Goal: Task Accomplishment & Management: Use online tool/utility

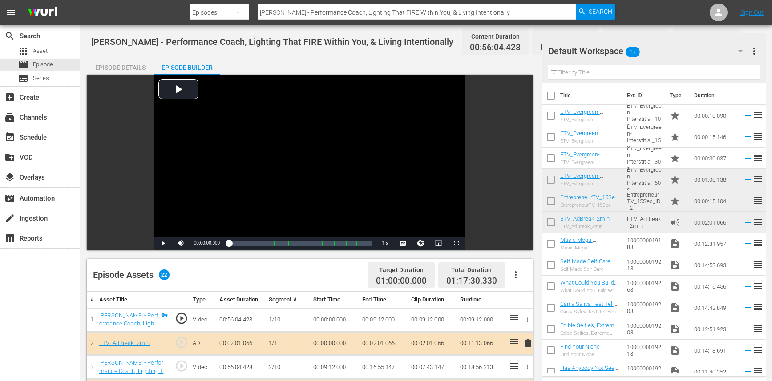
scroll to position [428, 0]
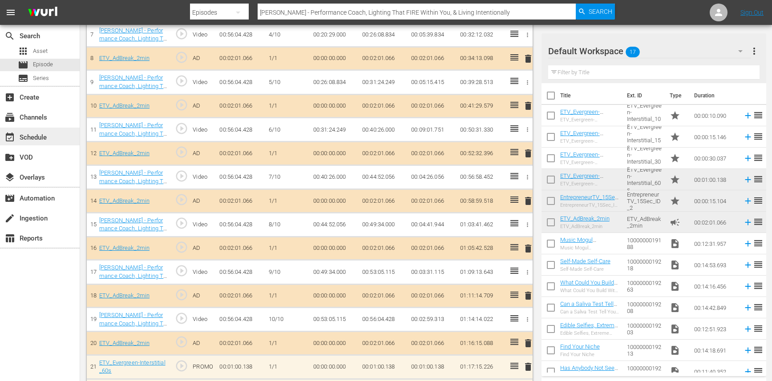
click at [28, 140] on div "event_available Schedule" at bounding box center [25, 136] width 50 height 8
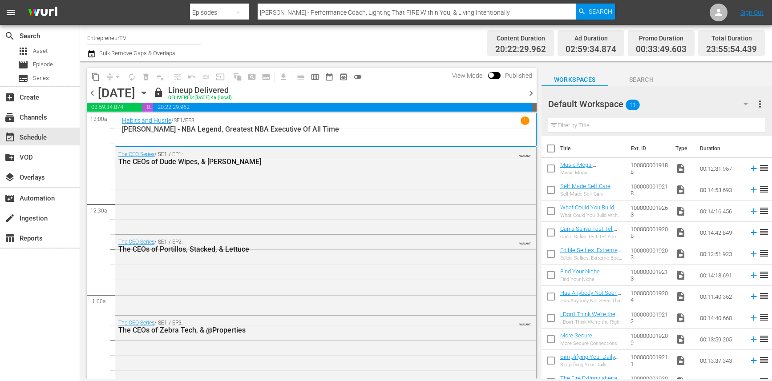
click at [149, 95] on icon "button" at bounding box center [144, 93] width 10 height 10
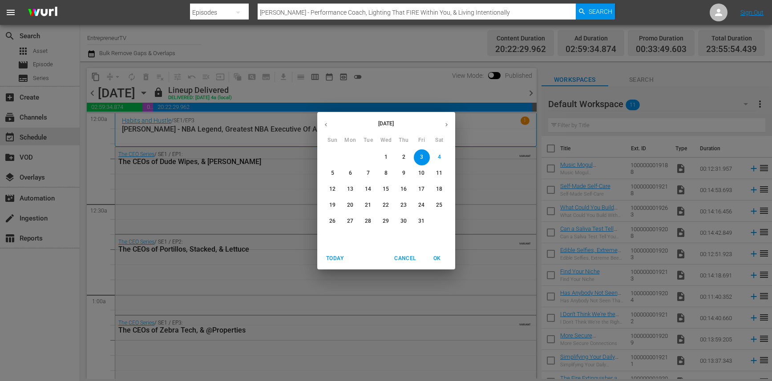
click at [346, 175] on span "6" at bounding box center [351, 174] width 16 height 8
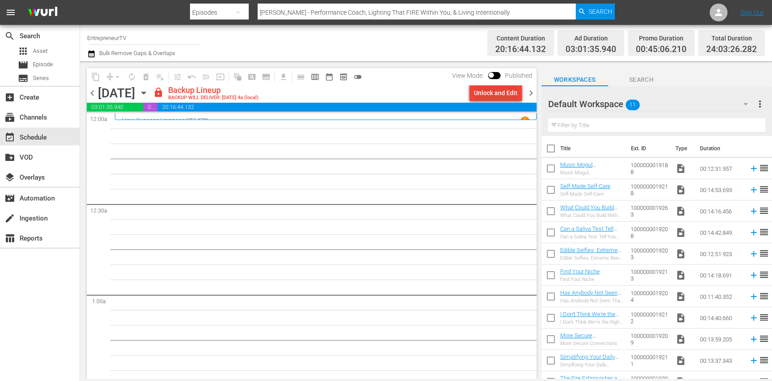
click at [505, 89] on div "Unlock and Edit" at bounding box center [496, 93] width 44 height 16
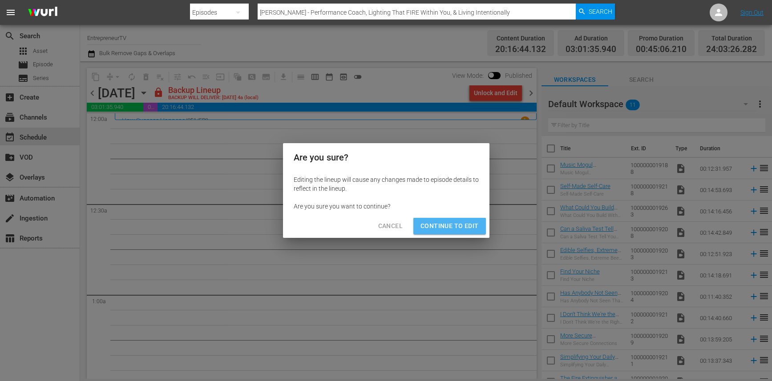
click at [451, 228] on span "Continue to Edit" at bounding box center [449, 226] width 58 height 11
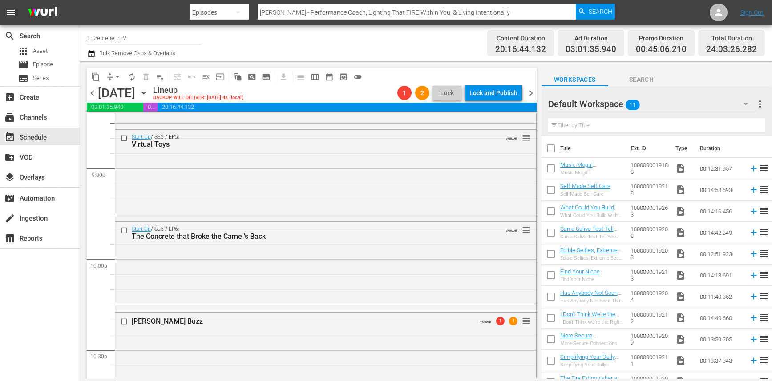
scroll to position [3852, 0]
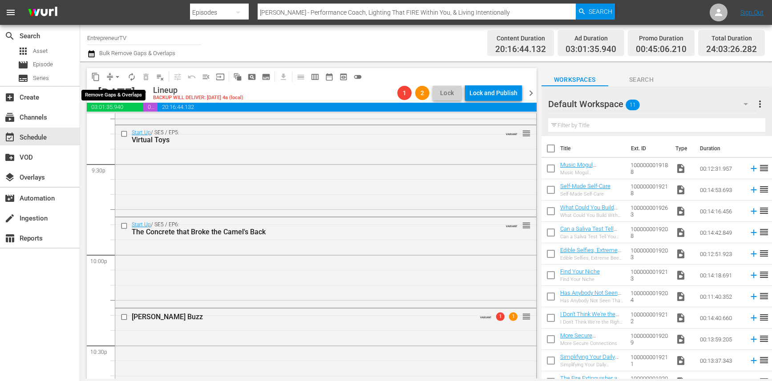
click at [118, 76] on span "arrow_drop_down" at bounding box center [117, 77] width 9 height 9
click at [120, 123] on li "Align to End of Previous Day" at bounding box center [117, 124] width 93 height 15
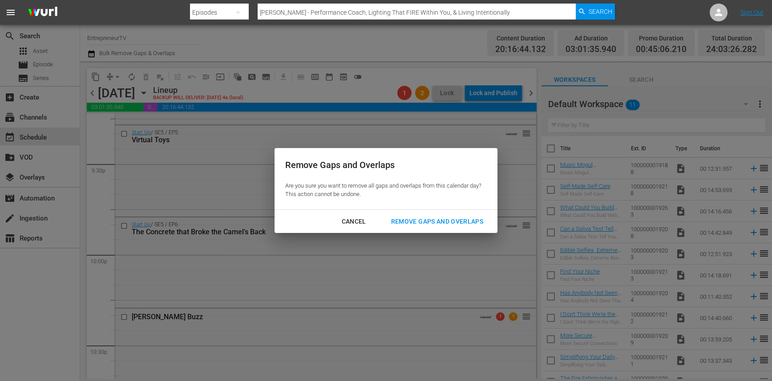
click at [452, 222] on div "Remove Gaps and Overlaps" at bounding box center [437, 221] width 106 height 11
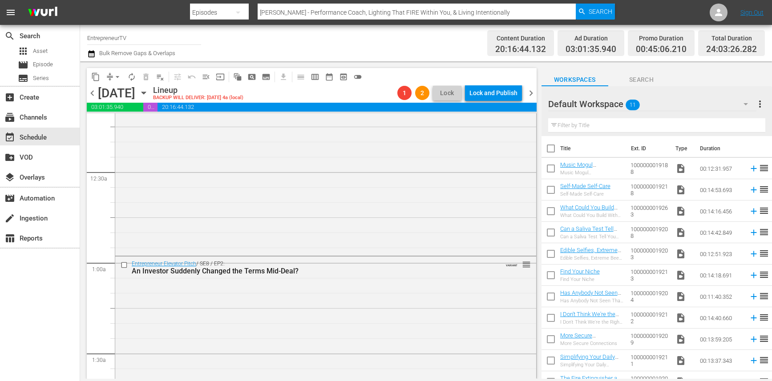
scroll to position [0, 0]
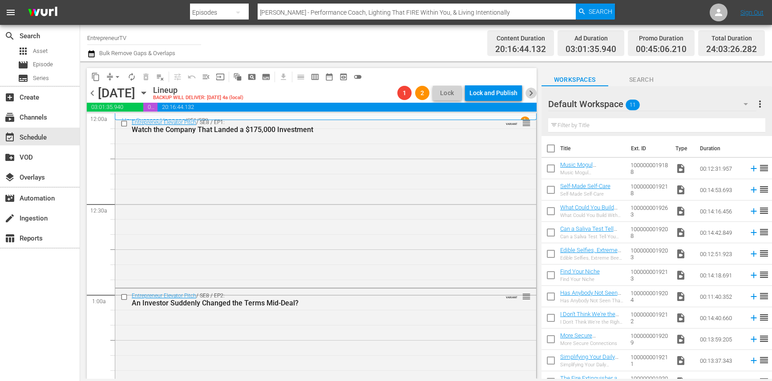
click at [528, 95] on span "chevron_right" at bounding box center [530, 93] width 11 height 11
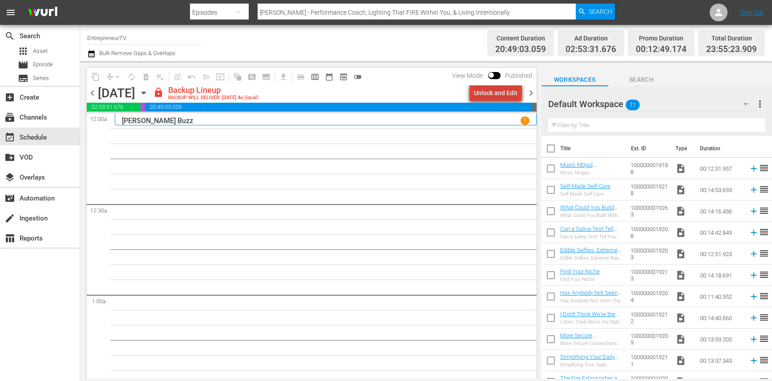
click at [499, 92] on div "Unlock and Edit" at bounding box center [496, 93] width 44 height 16
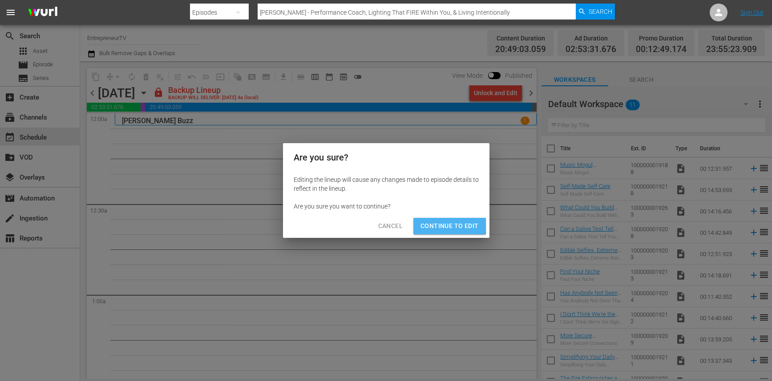
click at [439, 224] on span "Continue to Edit" at bounding box center [449, 226] width 58 height 11
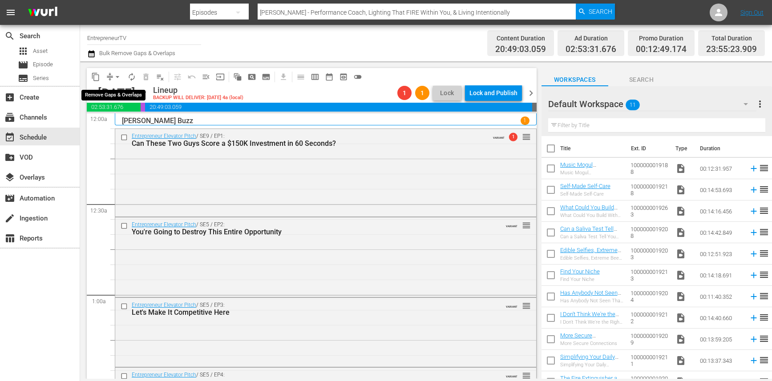
click at [118, 74] on span "arrow_drop_down" at bounding box center [117, 77] width 9 height 9
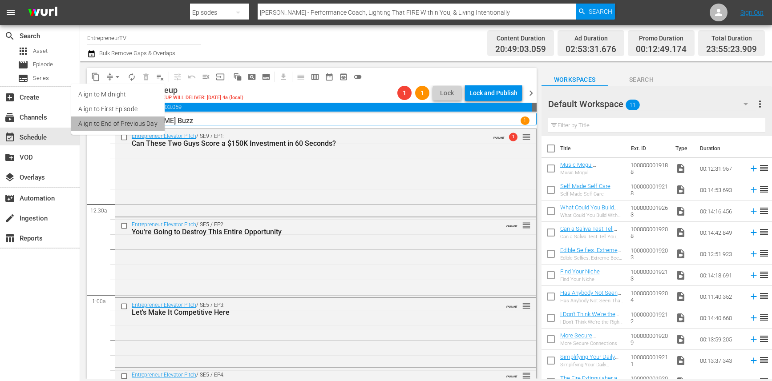
click at [118, 128] on li "Align to End of Previous Day" at bounding box center [117, 124] width 93 height 15
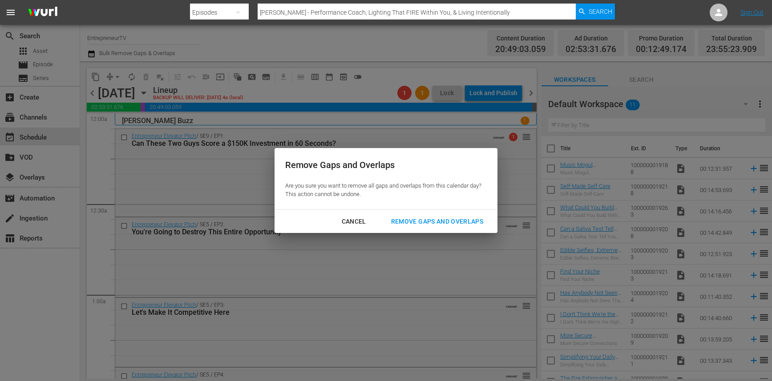
click at [399, 220] on div "Remove Gaps and Overlaps" at bounding box center [437, 221] width 106 height 11
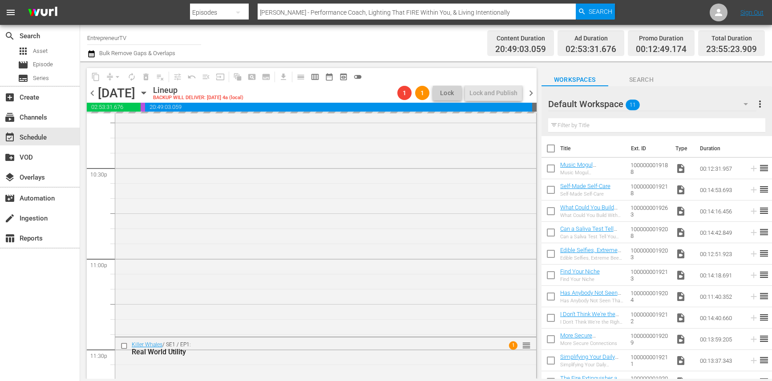
scroll to position [4091, 0]
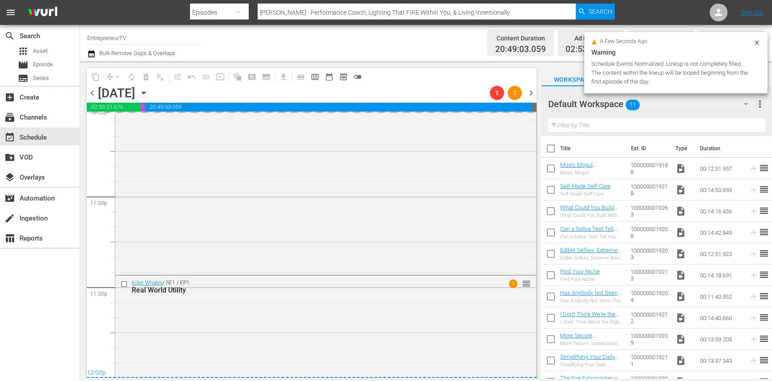
click at [93, 91] on span "chevron_left" at bounding box center [92, 93] width 11 height 11
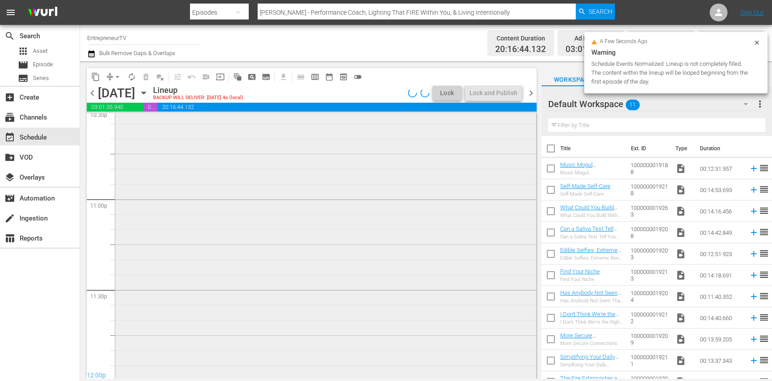
scroll to position [4091, 0]
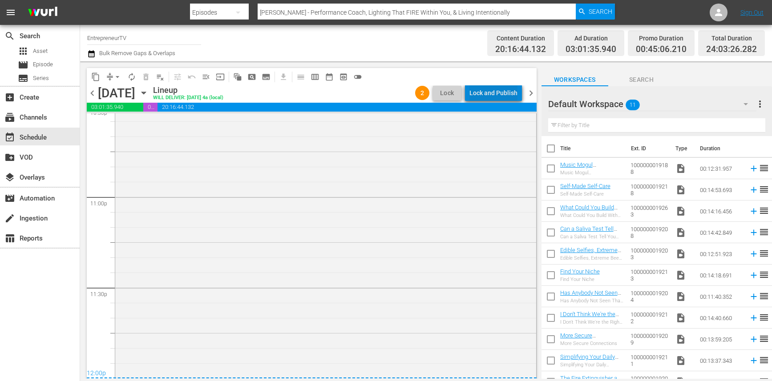
click at [502, 89] on div "Lock and Publish" at bounding box center [493, 93] width 48 height 16
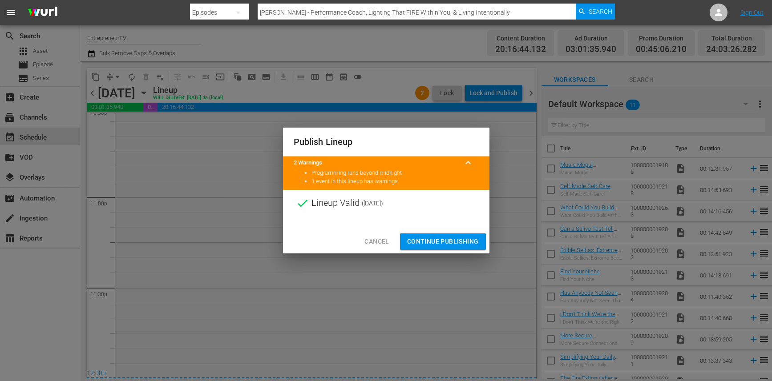
click at [468, 242] on span "Continue Publishing" at bounding box center [443, 241] width 72 height 11
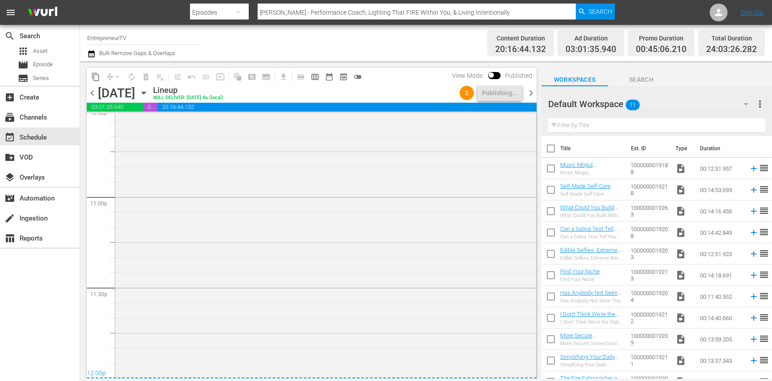
click at [530, 89] on span "chevron_right" at bounding box center [530, 93] width 11 height 11
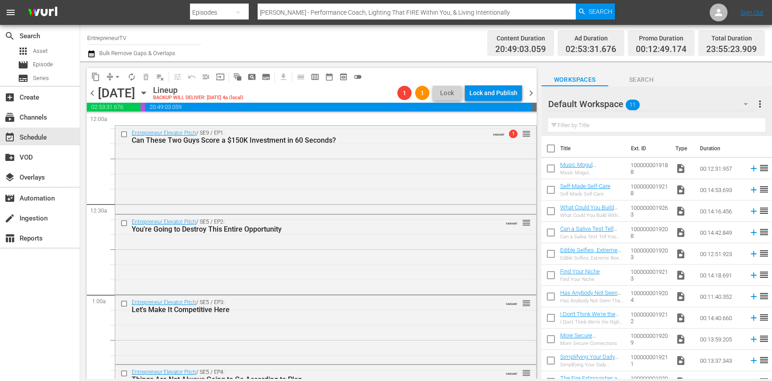
click at [94, 94] on span "chevron_left" at bounding box center [92, 93] width 11 height 11
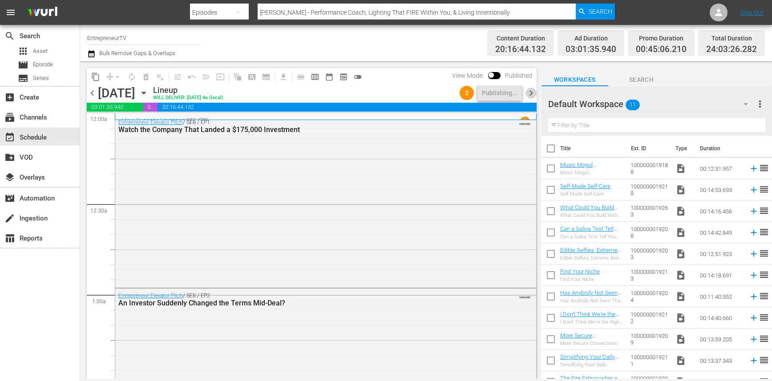
click at [528, 92] on span "chevron_right" at bounding box center [530, 93] width 11 height 11
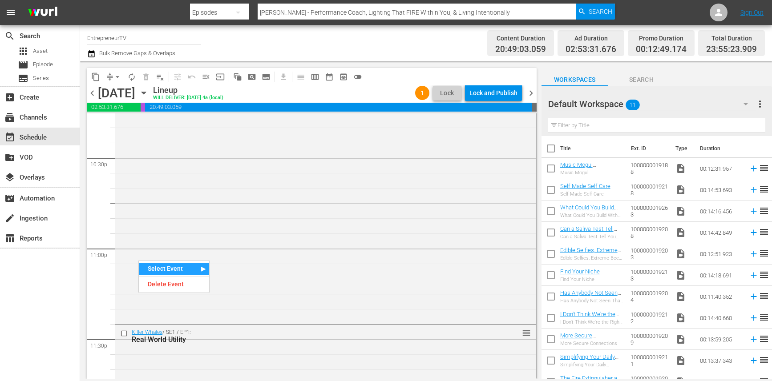
scroll to position [4090, 0]
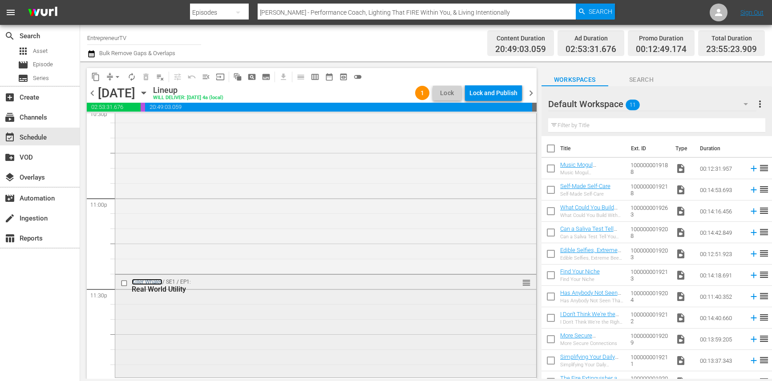
click at [157, 282] on link "Killer Whales" at bounding box center [147, 282] width 31 height 6
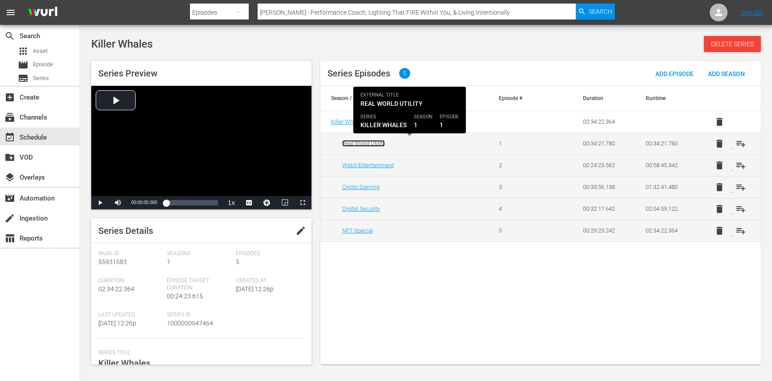
click at [356, 143] on link "Real World Utility" at bounding box center [363, 143] width 43 height 7
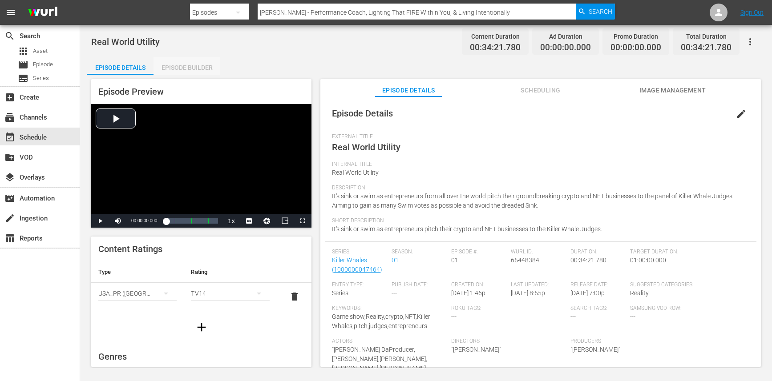
click at [181, 71] on div "Episode Builder" at bounding box center [186, 67] width 67 height 21
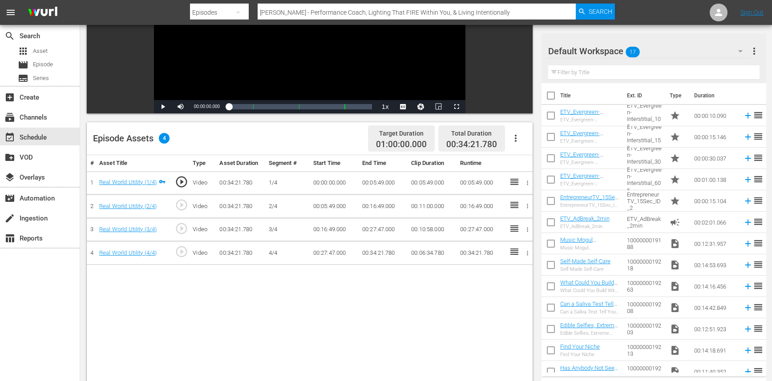
scroll to position [145, 0]
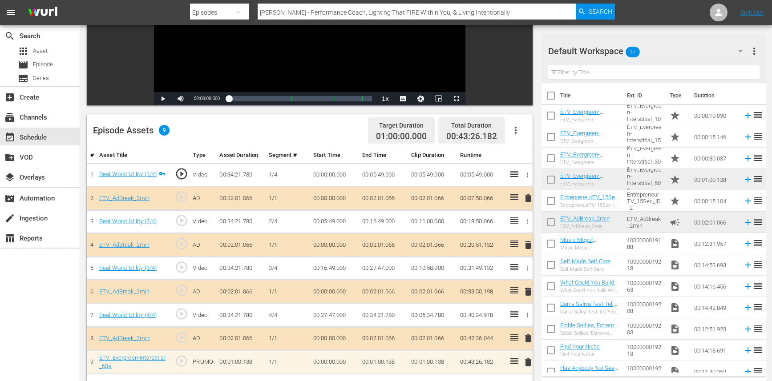
click at [515, 129] on icon "button" at bounding box center [516, 130] width 2 height 7
click at [521, 136] on div "Edit Cue Points" at bounding box center [542, 133] width 61 height 21
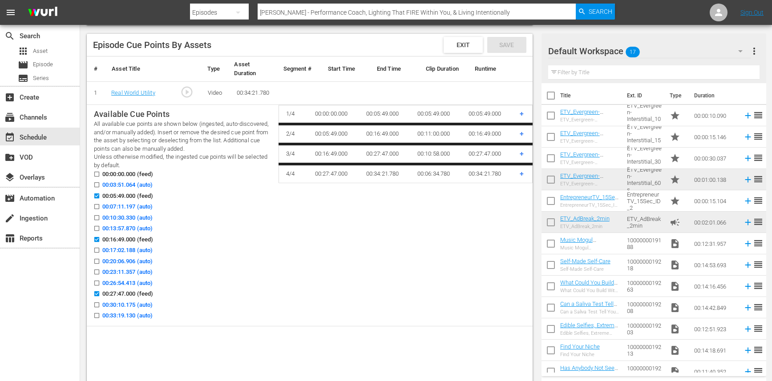
scroll to position [237, 0]
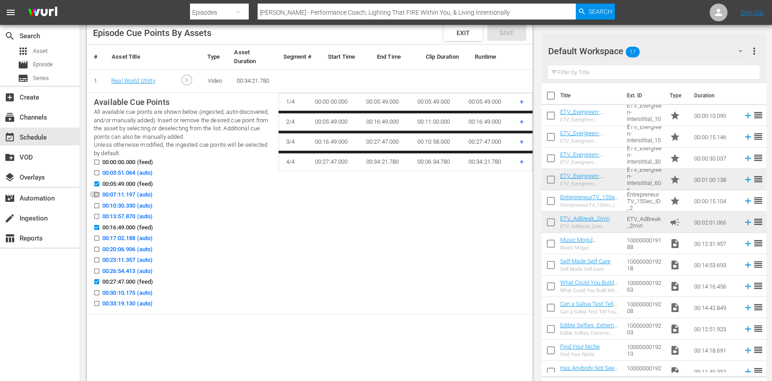
click at [97, 194] on input "00:07:11.197 (auto)" at bounding box center [94, 196] width 11 height 7
checkbox input "true"
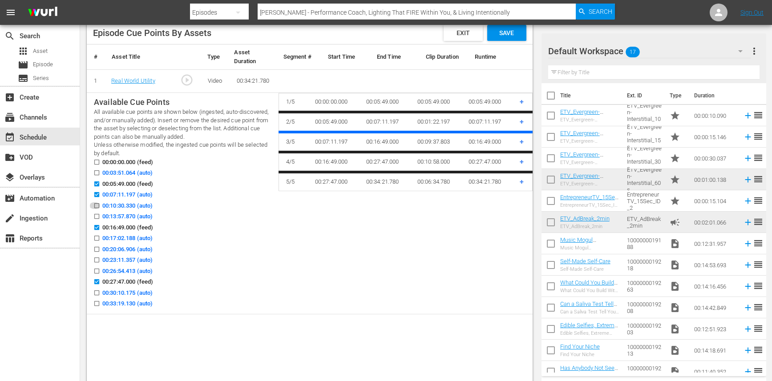
click at [96, 205] on input "00:10:30.330 (auto)" at bounding box center [94, 207] width 11 height 7
checkbox input "true"
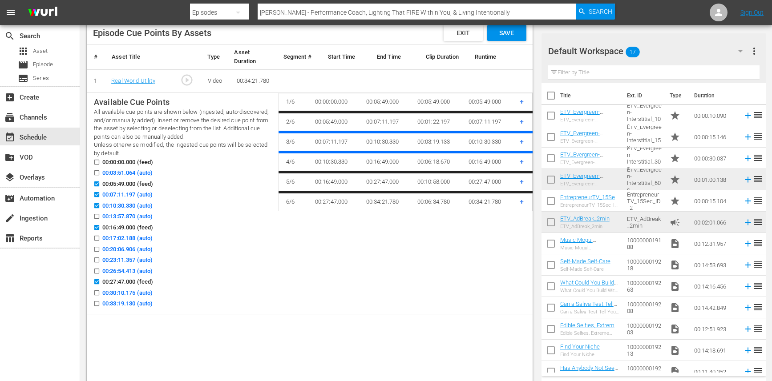
click at [97, 181] on icon at bounding box center [96, 184] width 7 height 7
click at [97, 182] on input "00:05:49.000 (feed)" at bounding box center [94, 185] width 11 height 7
checkbox input "false"
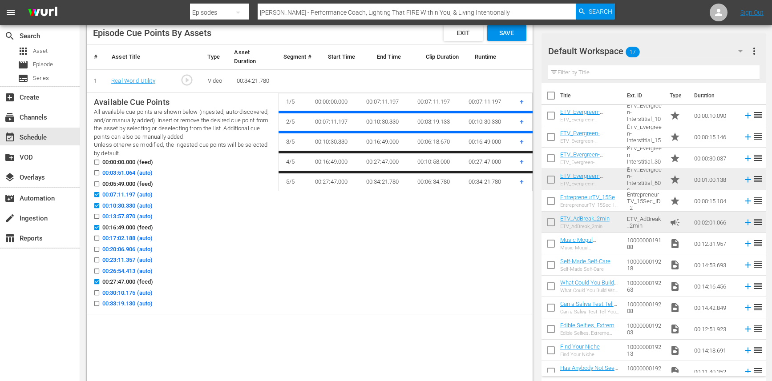
click at [97, 173] on input "00:03:51.064 (auto)" at bounding box center [94, 174] width 11 height 7
checkbox input "true"
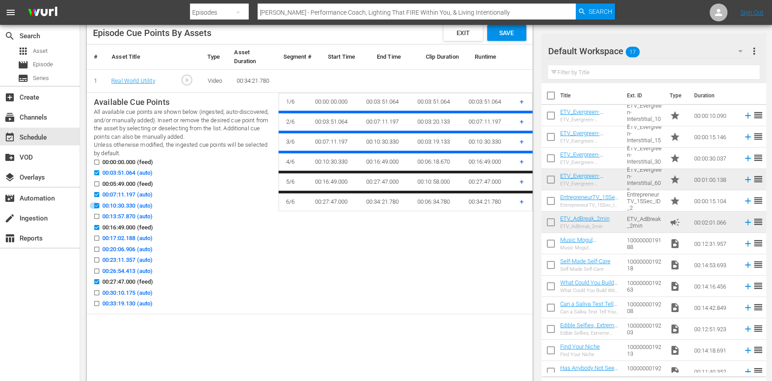
click at [96, 206] on input "00:10:30.330 (auto)" at bounding box center [94, 207] width 11 height 7
checkbox input "false"
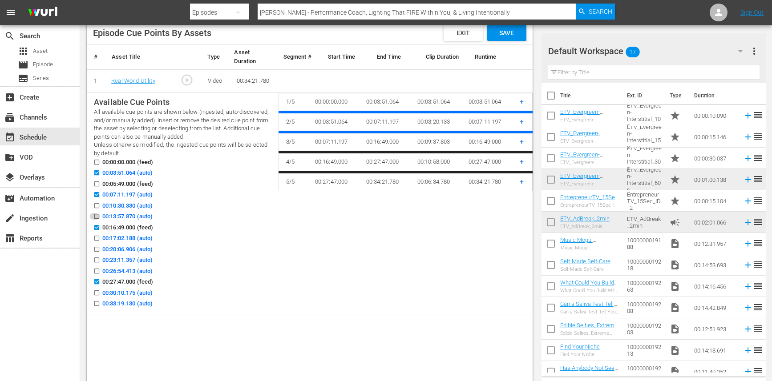
click at [96, 215] on input "00:13:57.870 (auto)" at bounding box center [94, 218] width 11 height 7
checkbox input "true"
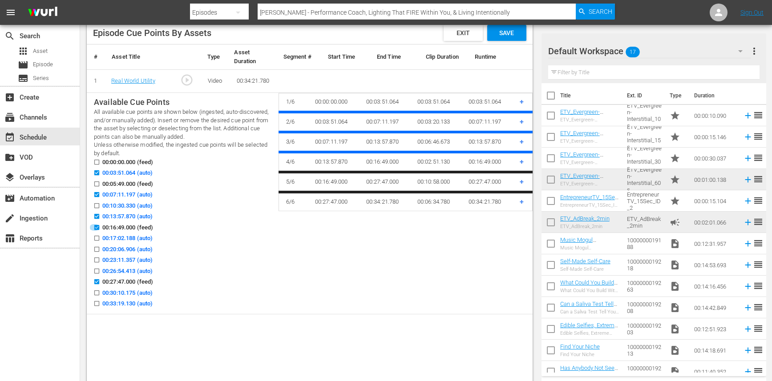
click at [96, 229] on input "00:16:49.000 (feed)" at bounding box center [94, 229] width 11 height 7
checkbox input "false"
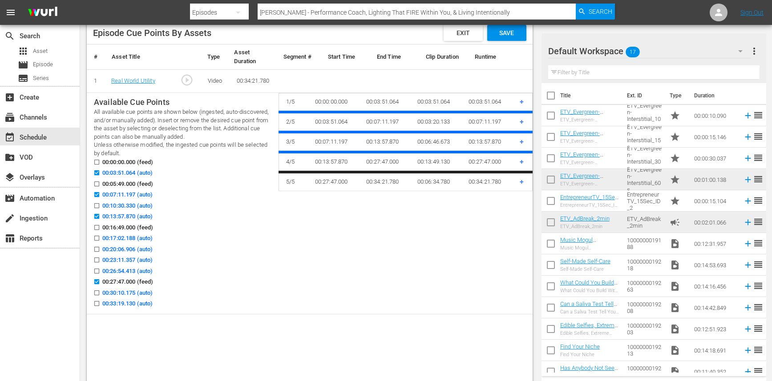
click at [96, 237] on input "00:17:02.188 (auto)" at bounding box center [94, 240] width 11 height 7
checkbox input "true"
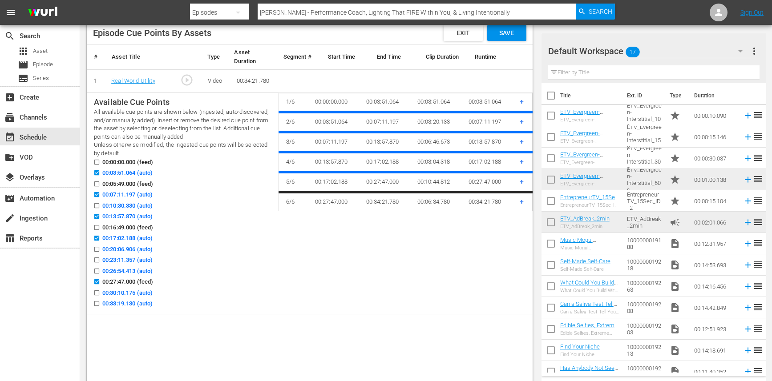
click at [95, 259] on input "00:23:11.357 (auto)" at bounding box center [94, 261] width 11 height 7
checkbox input "true"
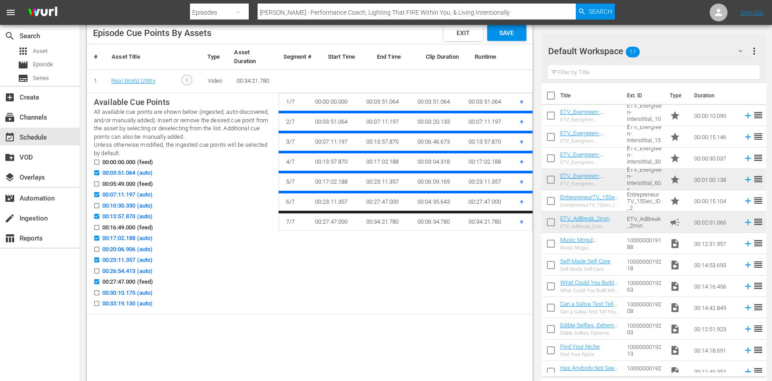
click at [97, 299] on label "00:33:19.130 (auto)" at bounding box center [121, 303] width 64 height 9
click at [97, 302] on input "00:33:19.130 (auto)" at bounding box center [94, 305] width 11 height 7
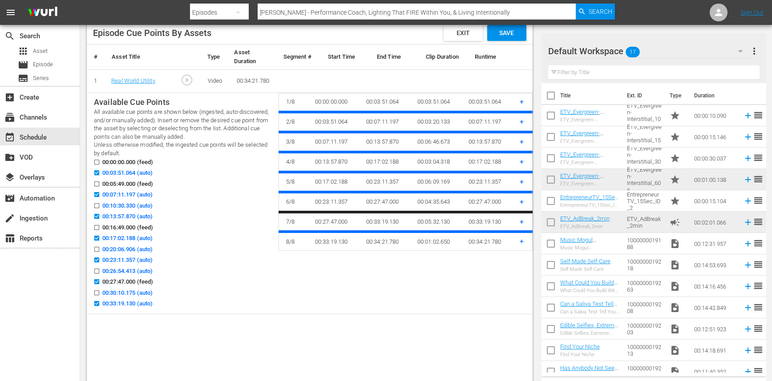
click at [97, 302] on input "00:33:19.130 (auto)" at bounding box center [94, 305] width 11 height 7
checkbox input "false"
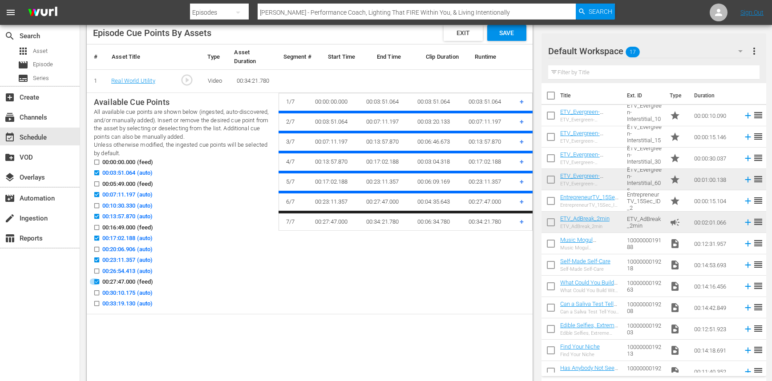
click at [98, 283] on input "00:27:47.000 (feed)" at bounding box center [94, 283] width 11 height 7
checkbox input "false"
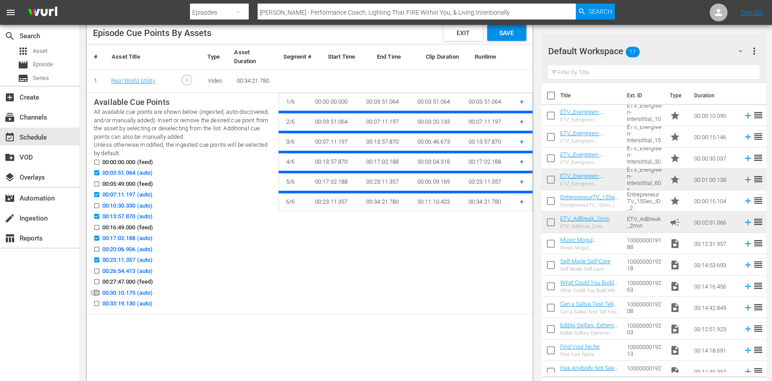
click at [98, 290] on icon at bounding box center [96, 293] width 7 height 7
click at [98, 291] on input "00:30:10.175 (auto)" at bounding box center [94, 294] width 11 height 7
checkbox input "true"
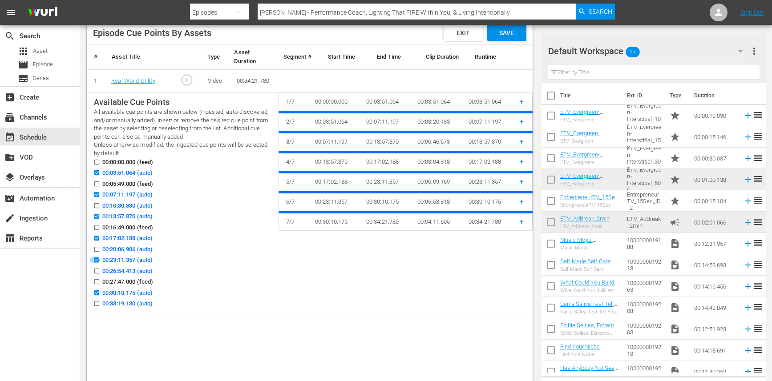
click at [97, 261] on input "00:23:11.357 (auto)" at bounding box center [94, 261] width 11 height 7
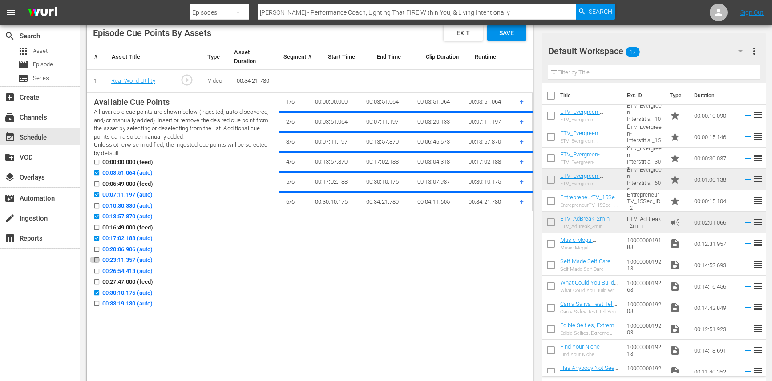
click at [97, 258] on input "00:23:11.357 (auto)" at bounding box center [94, 261] width 11 height 7
checkbox input "true"
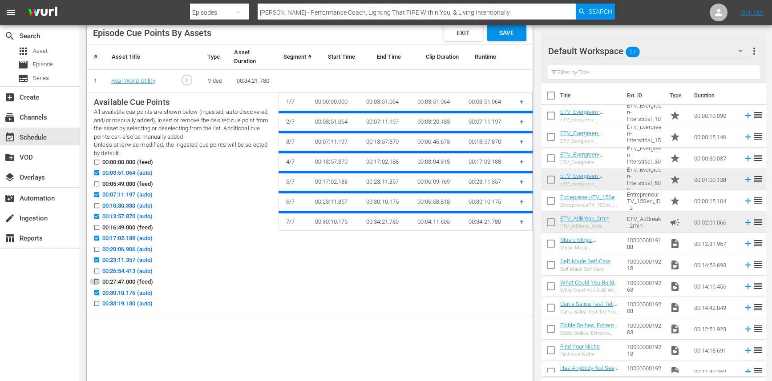
click at [94, 279] on icon at bounding box center [96, 282] width 7 height 7
click at [94, 280] on input "00:27:47.000 (feed)" at bounding box center [94, 283] width 11 height 7
checkbox input "true"
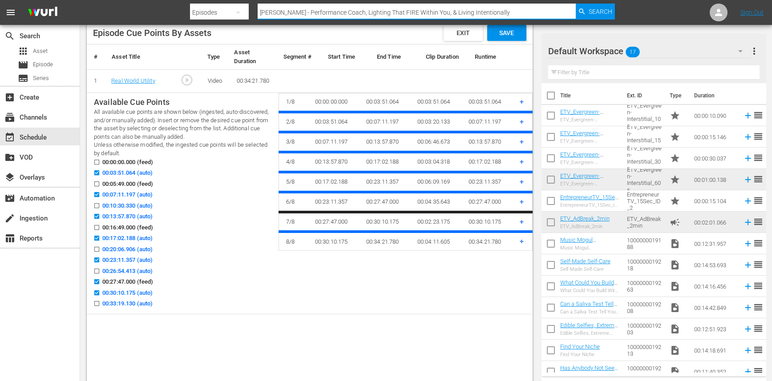
click at [525, 12] on input "[PERSON_NAME] - Performance Coach, Lighting That FIRE Within You, & Living Inte…" at bounding box center [417, 12] width 318 height 21
click at [509, 35] on span "Save" at bounding box center [506, 32] width 29 height 7
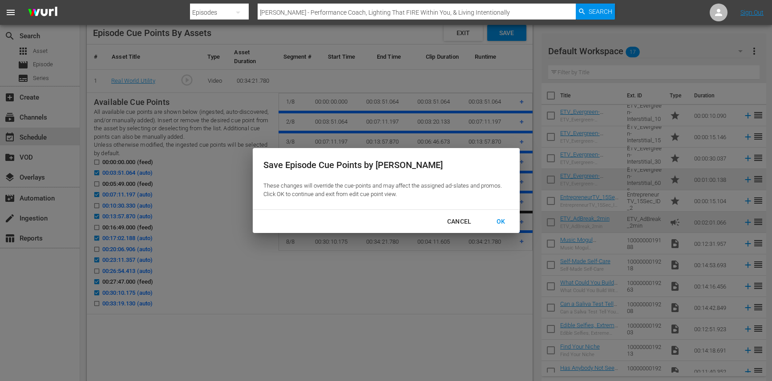
click at [505, 221] on div "OK" at bounding box center [500, 221] width 23 height 11
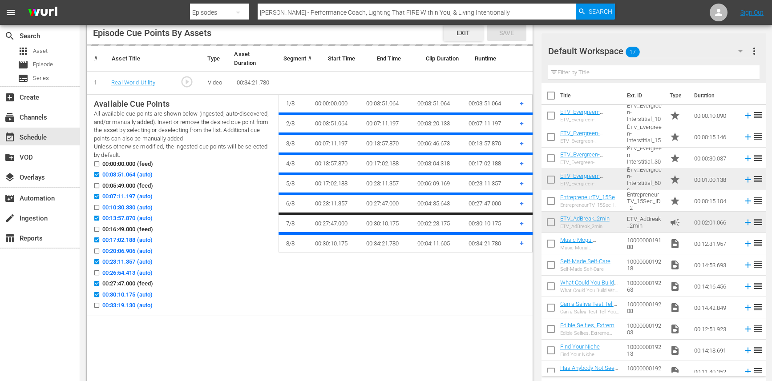
click at [455, 36] on div "Exit" at bounding box center [463, 33] width 39 height 16
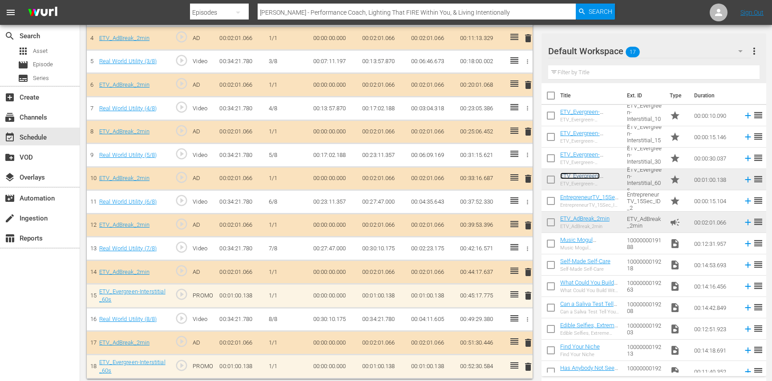
scroll to position [0, 0]
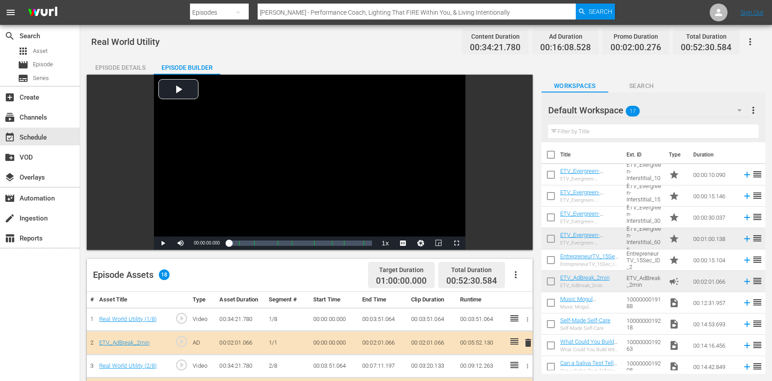
click at [512, 276] on icon "button" at bounding box center [515, 275] width 11 height 11
click at [529, 277] on div "Edit Cue Points" at bounding box center [542, 278] width 61 height 21
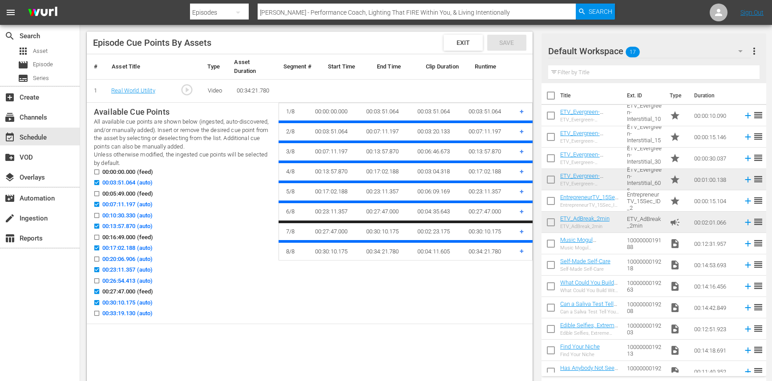
scroll to position [288, 0]
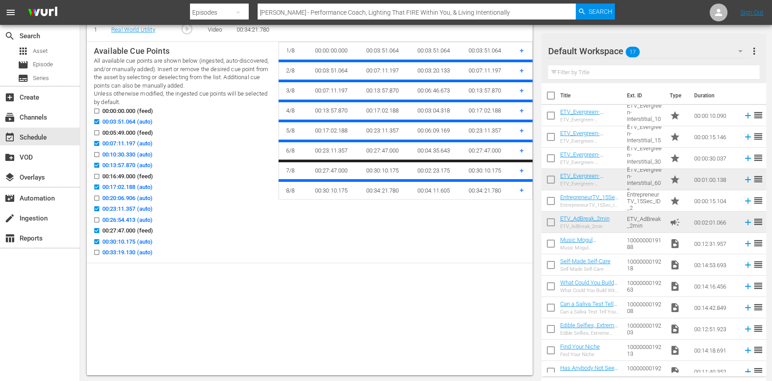
click at [95, 153] on input "00:10:30.330 (auto)" at bounding box center [94, 156] width 11 height 7
checkbox input "true"
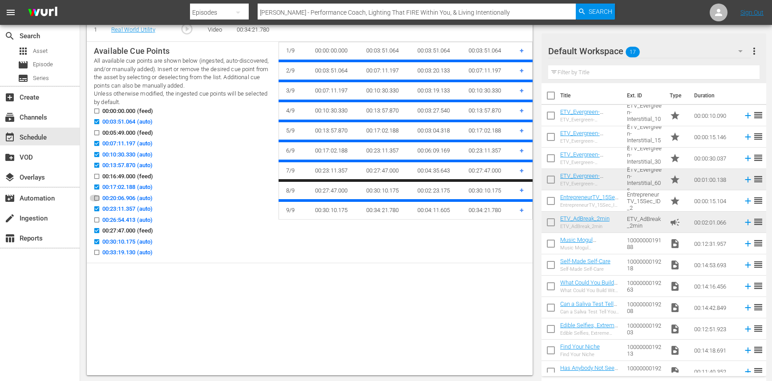
click at [97, 197] on input "00:20:06.906 (auto)" at bounding box center [94, 200] width 11 height 7
checkbox input "true"
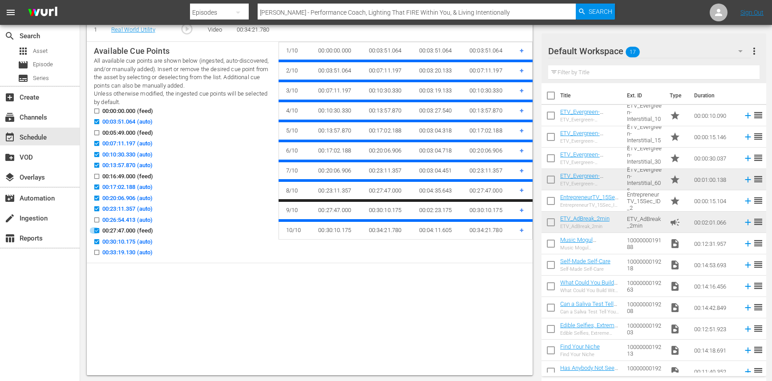
click at [96, 230] on input "00:27:47.000 (feed)" at bounding box center [94, 232] width 11 height 7
checkbox input "false"
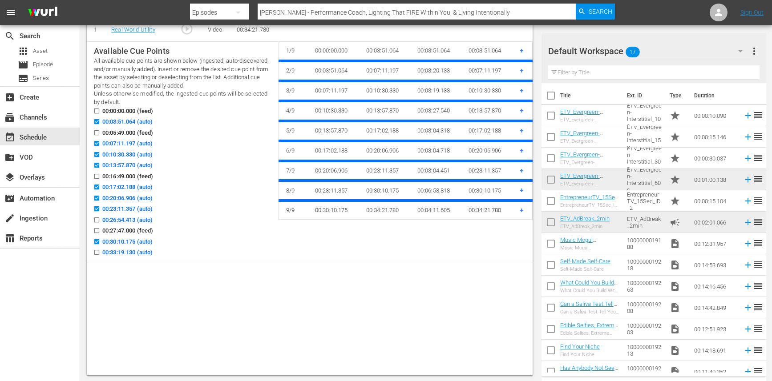
click at [97, 218] on input "00:26:54.413 (auto)" at bounding box center [94, 221] width 11 height 7
checkbox input "true"
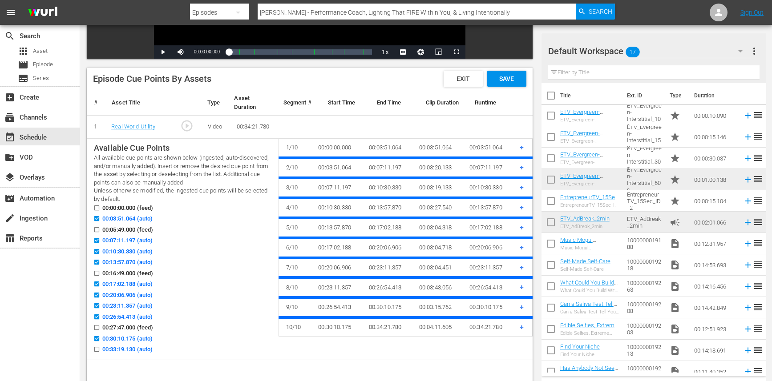
scroll to position [161, 0]
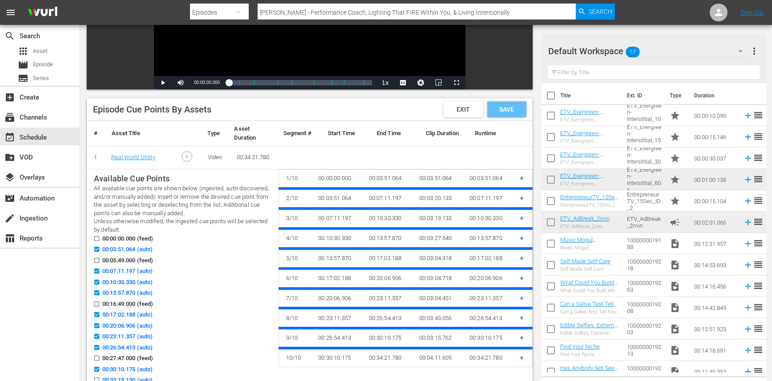
click at [505, 108] on span "Save" at bounding box center [506, 109] width 29 height 7
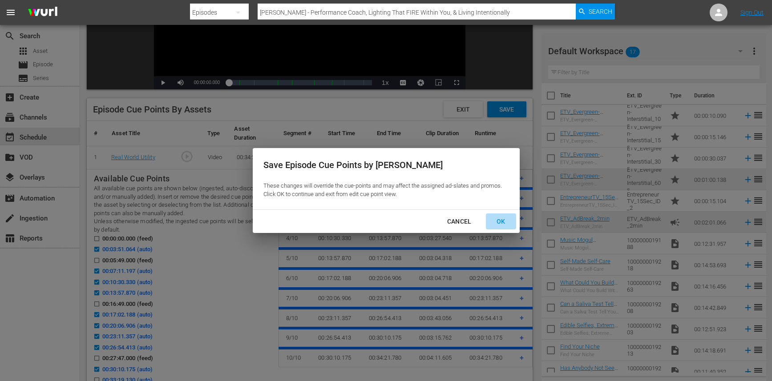
click at [498, 219] on div "OK" at bounding box center [500, 221] width 23 height 11
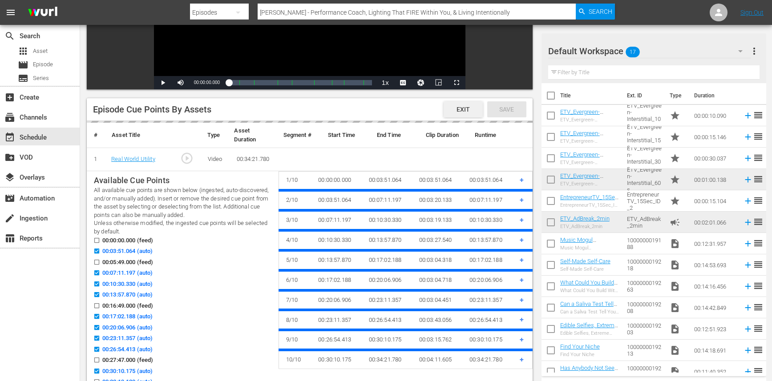
click at [455, 112] on span "Exit" at bounding box center [463, 109] width 28 height 7
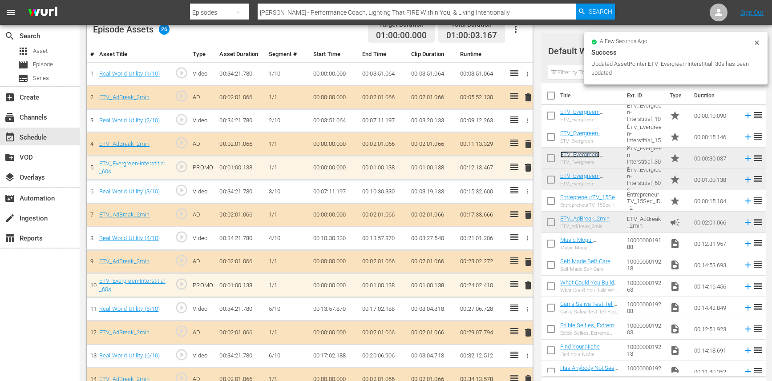
scroll to position [540, 0]
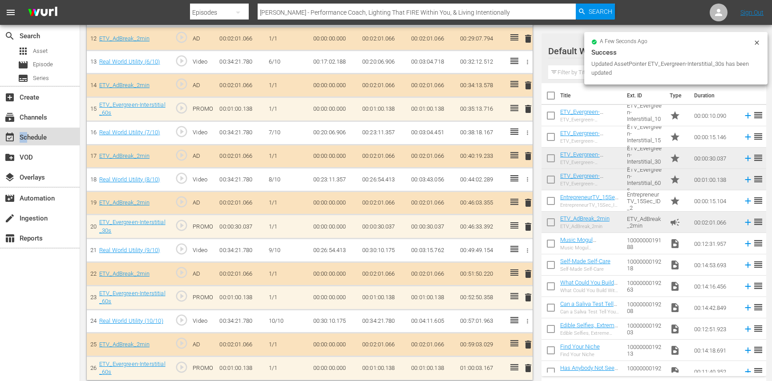
click at [26, 133] on div "event_available Schedule" at bounding box center [25, 136] width 50 height 8
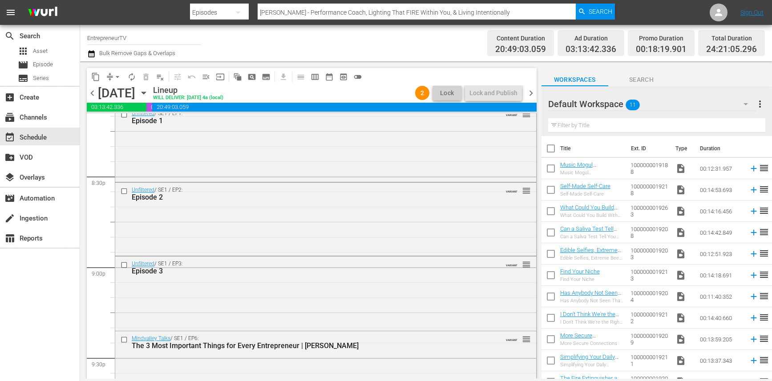
scroll to position [3656, 0]
click at [123, 192] on input "checkbox" at bounding box center [125, 194] width 9 height 8
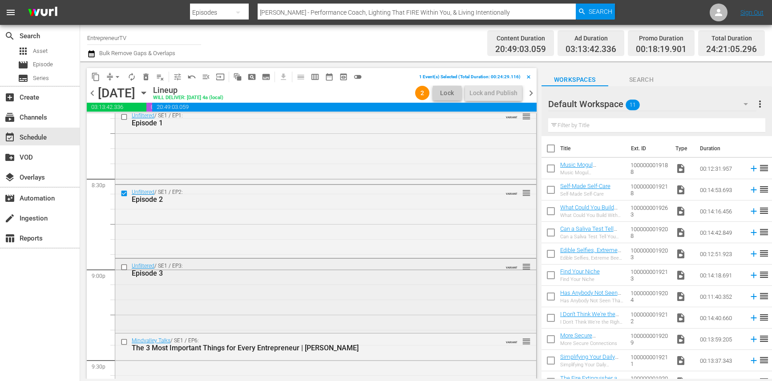
click at [123, 268] on input "checkbox" at bounding box center [125, 268] width 9 height 8
click at [144, 79] on span "delete_forever_outlined" at bounding box center [145, 77] width 9 height 9
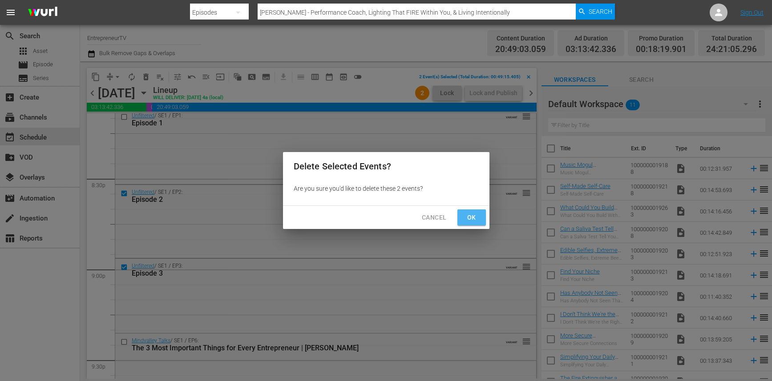
click at [482, 220] on button "Ok" at bounding box center [471, 218] width 28 height 16
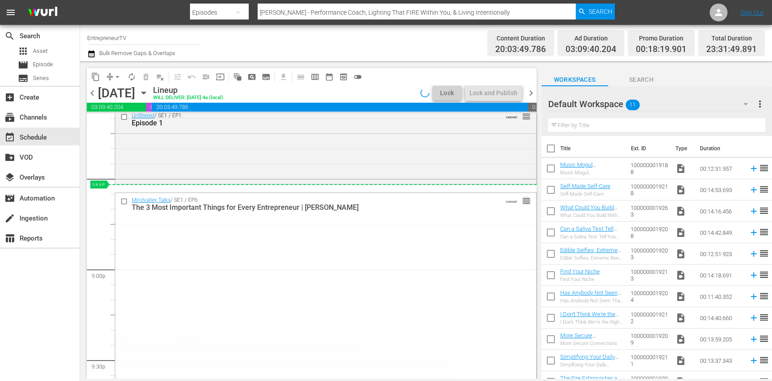
drag, startPoint x: 525, startPoint y: 342, endPoint x: 511, endPoint y: 186, distance: 156.3
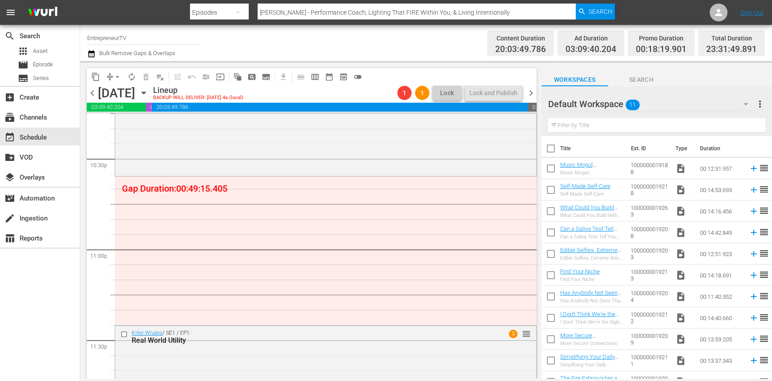
scroll to position [4041, 0]
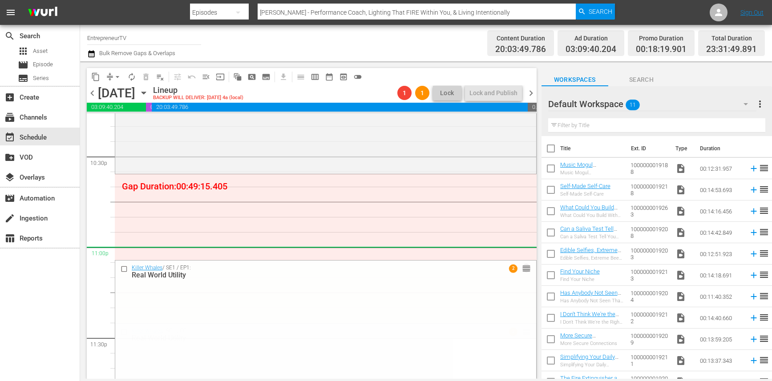
drag, startPoint x: 524, startPoint y: 331, endPoint x: 493, endPoint y: 253, distance: 83.7
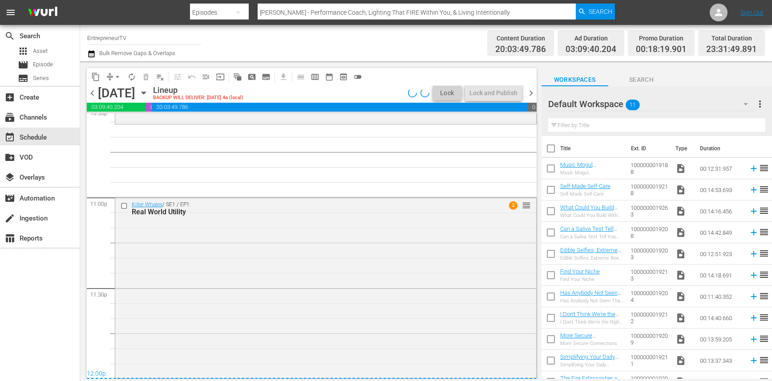
scroll to position [4090, 0]
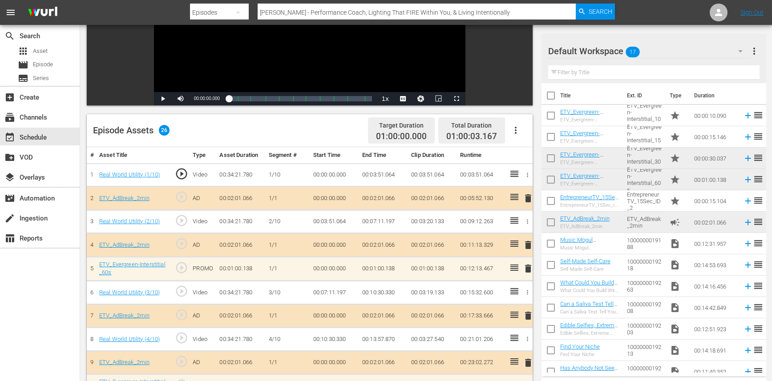
scroll to position [113, 0]
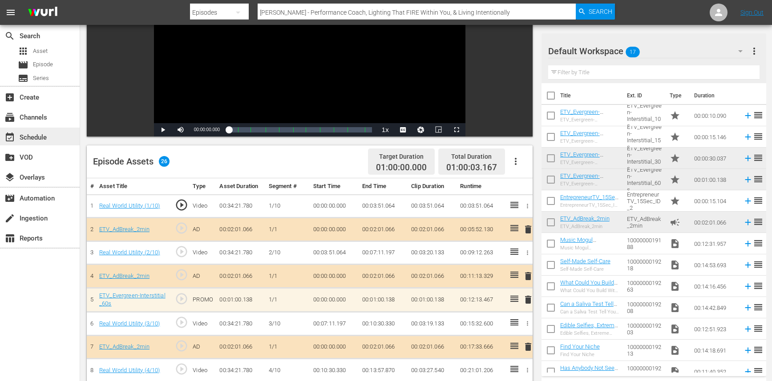
click at [65, 138] on div "event_available Schedule" at bounding box center [40, 137] width 80 height 18
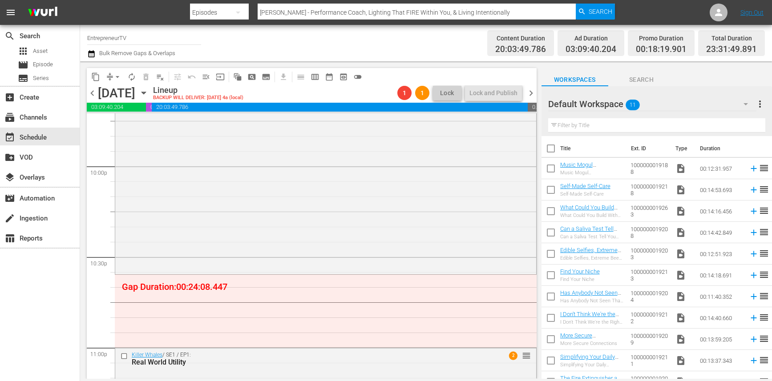
scroll to position [3960, 0]
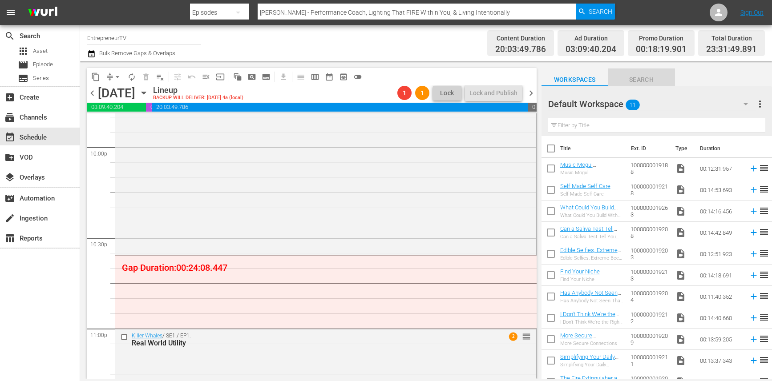
click at [635, 78] on span "Search" at bounding box center [641, 79] width 67 height 11
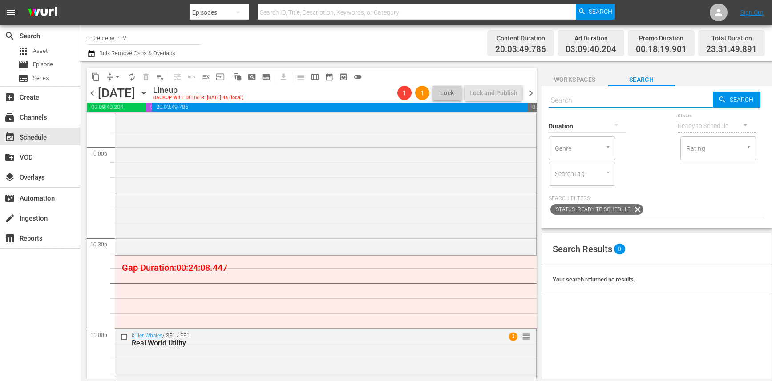
click at [591, 100] on input "text" at bounding box center [631, 100] width 165 height 21
type input "unfiltered"
drag, startPoint x: 660, startPoint y: 96, endPoint x: 541, endPoint y: 96, distance: 118.8
click at [541, 96] on div "Search unfiltered Search Duration Status Ready to Schedule Genre Genre Rating R…" at bounding box center [656, 157] width 230 height 142
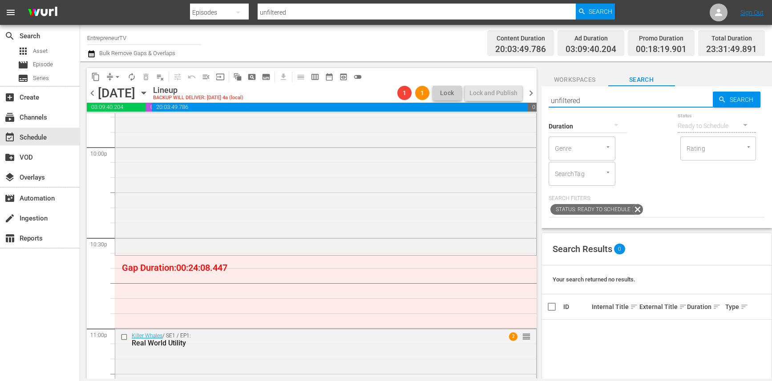
click at [556, 103] on input "unfiltered" at bounding box center [631, 100] width 165 height 21
click at [570, 76] on span "Workspaces" at bounding box center [574, 79] width 67 height 11
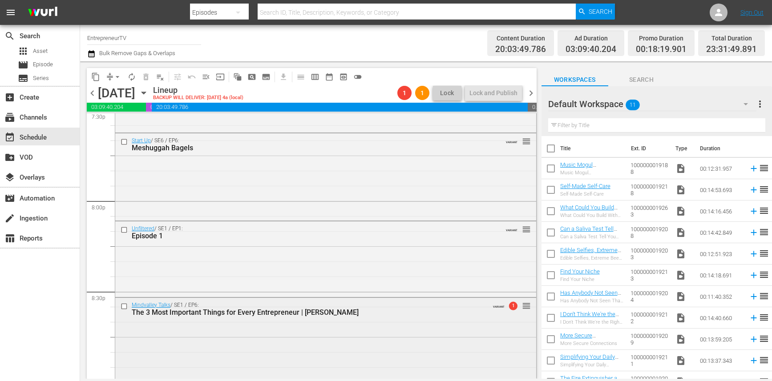
scroll to position [3499, 0]
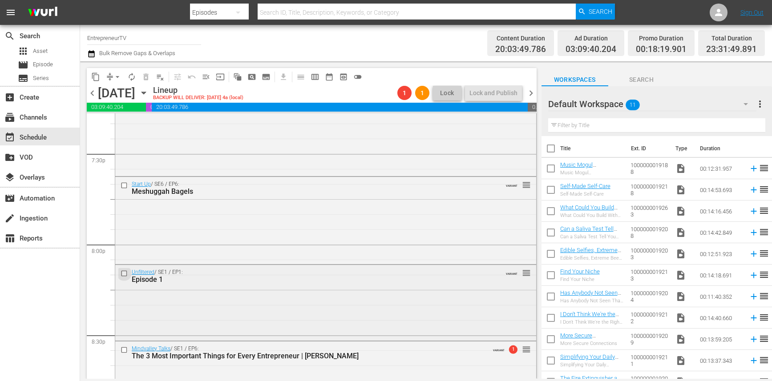
click at [122, 274] on input "checkbox" at bounding box center [125, 274] width 9 height 8
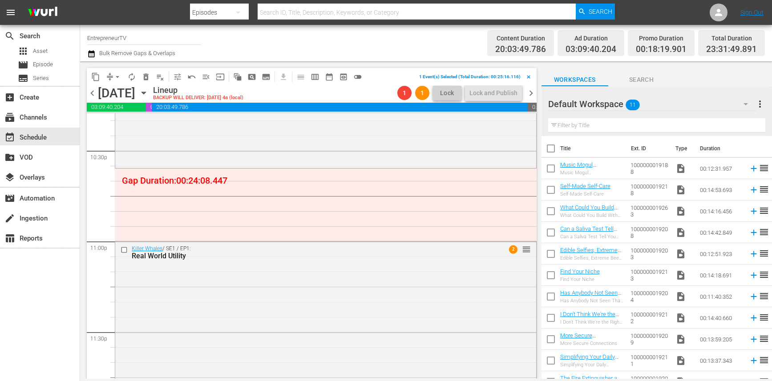
scroll to position [4046, 0]
click at [97, 79] on span "content_copy" at bounding box center [95, 77] width 9 height 9
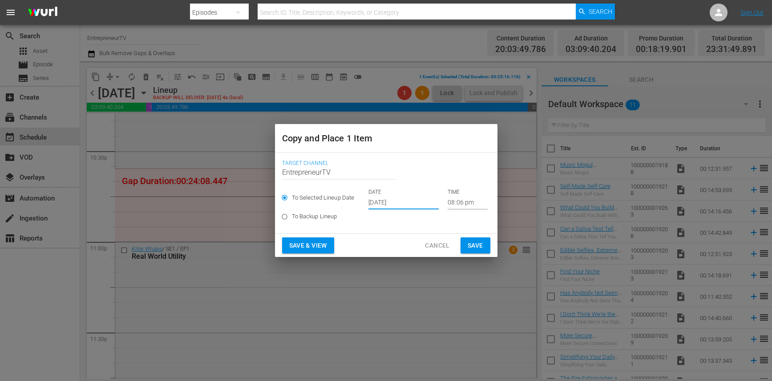
click at [378, 204] on input "[DATE]" at bounding box center [403, 202] width 70 height 13
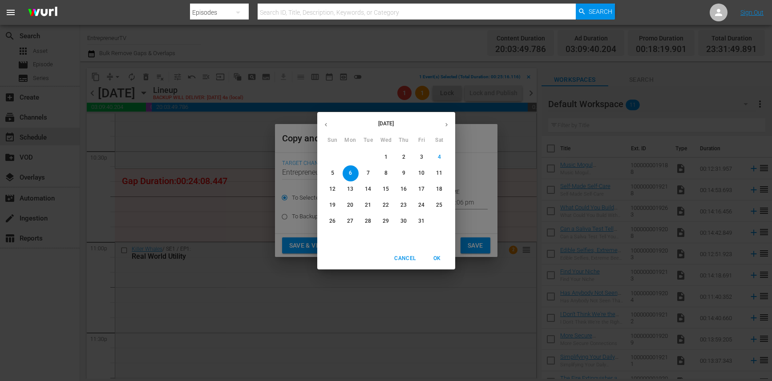
click at [366, 173] on span "7" at bounding box center [368, 174] width 16 height 8
type input "[DATE]"
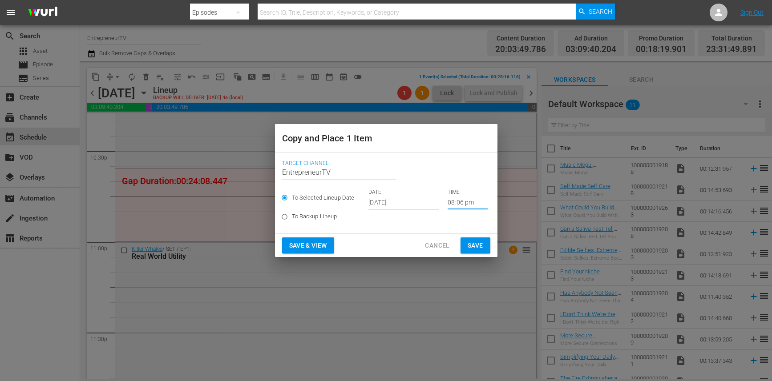
click at [448, 204] on input "08:06 pm" at bounding box center [468, 202] width 40 height 13
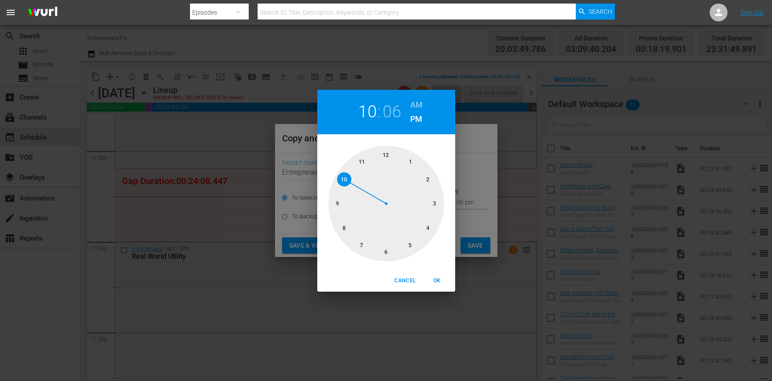
click at [340, 180] on div at bounding box center [386, 204] width 116 height 116
click at [388, 254] on div at bounding box center [386, 204] width 116 height 116
click at [431, 278] on span "OK" at bounding box center [437, 280] width 21 height 9
type input "10:30 pm"
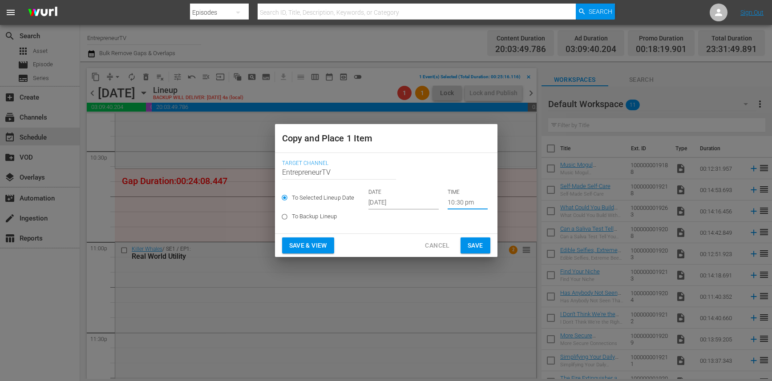
click at [479, 246] on span "Save" at bounding box center [476, 245] width 16 height 11
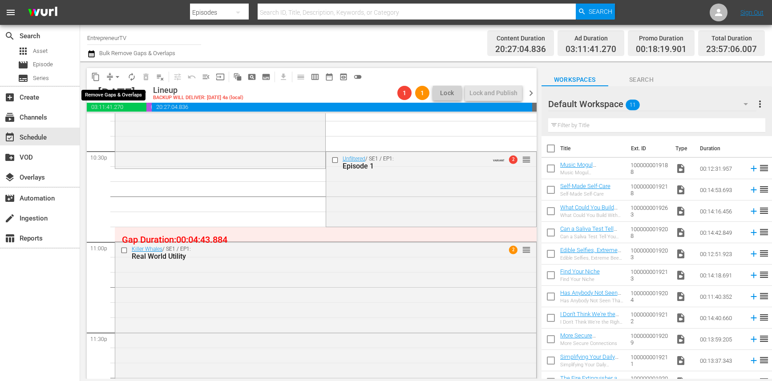
click at [118, 77] on span "arrow_drop_down" at bounding box center [117, 77] width 9 height 9
click at [127, 125] on li "Align to End of Previous Day" at bounding box center [117, 124] width 93 height 15
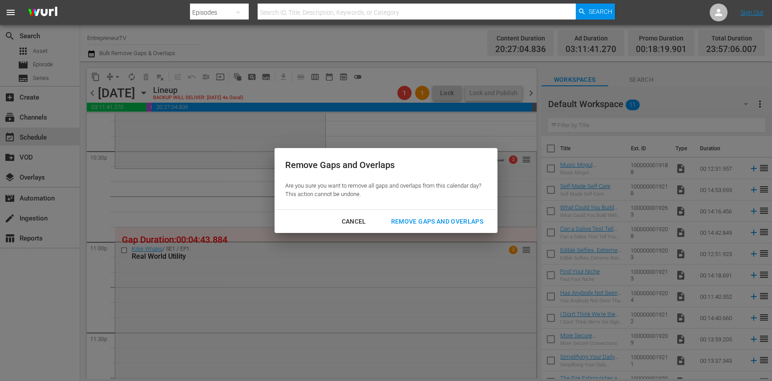
click at [433, 214] on button "Remove Gaps and Overlaps" at bounding box center [436, 222] width 113 height 16
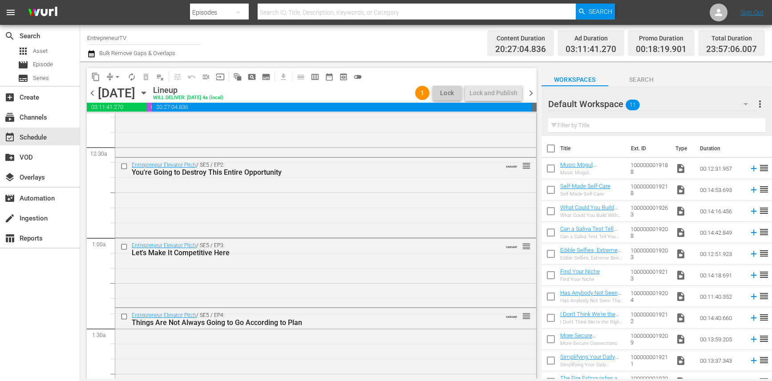
scroll to position [0, 0]
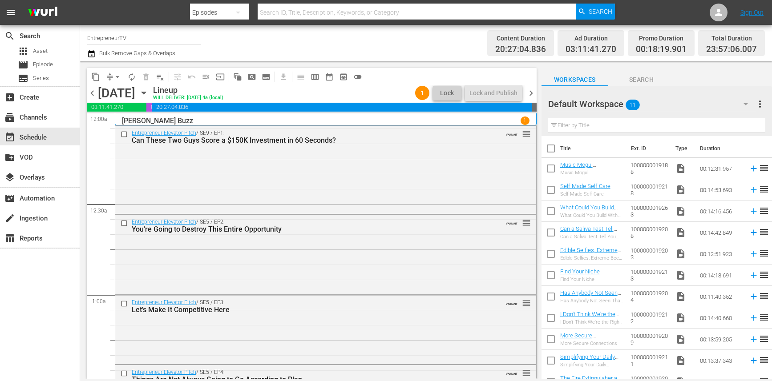
click at [93, 94] on span "chevron_left" at bounding box center [92, 93] width 11 height 11
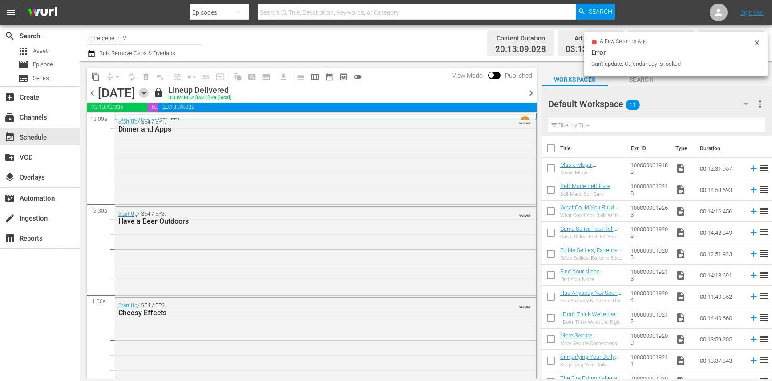
click at [149, 93] on icon "button" at bounding box center [144, 93] width 10 height 10
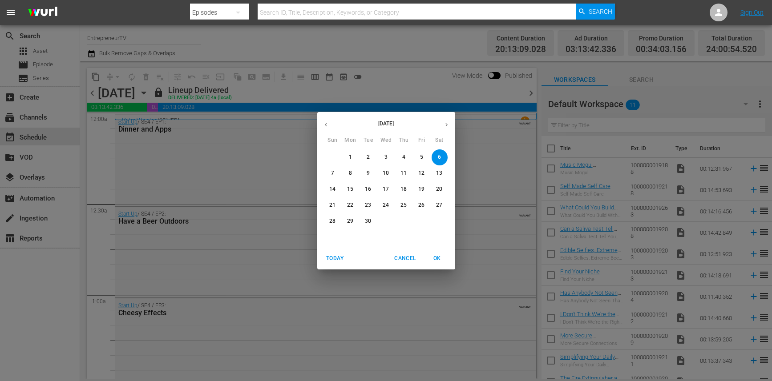
click at [441, 127] on button "button" at bounding box center [446, 124] width 17 height 17
click at [404, 174] on p "9" at bounding box center [403, 174] width 3 height 8
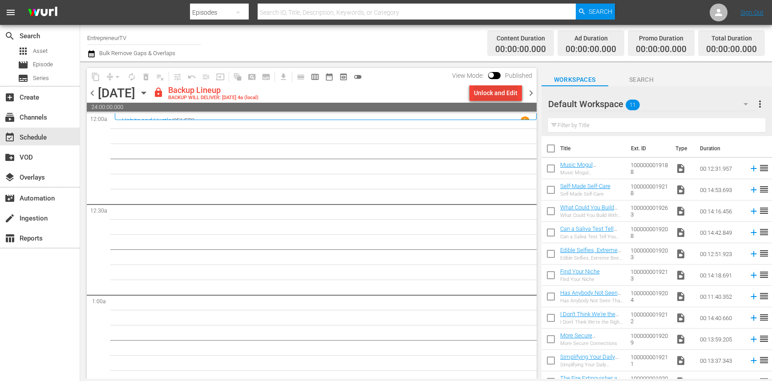
click at [485, 97] on div "Unlock and Edit" at bounding box center [496, 93] width 44 height 16
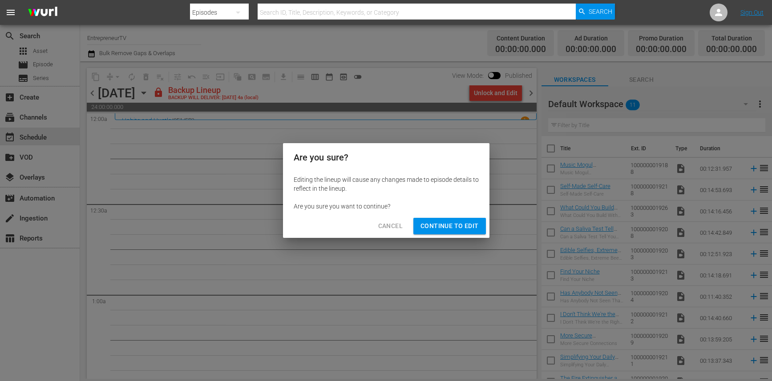
click at [461, 221] on span "Continue to Edit" at bounding box center [449, 226] width 58 height 11
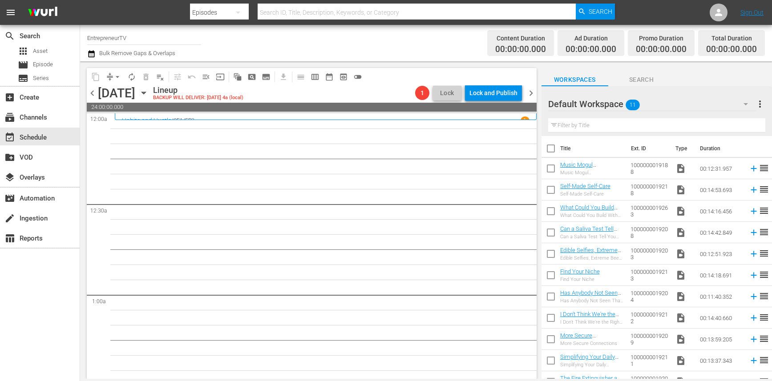
click at [89, 92] on span "chevron_left" at bounding box center [92, 93] width 11 height 11
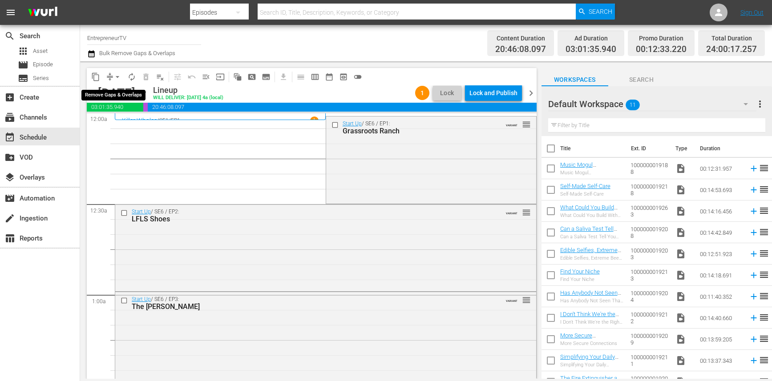
click at [117, 78] on span "arrow_drop_down" at bounding box center [117, 77] width 9 height 9
click at [129, 122] on li "Align to End of Previous Day" at bounding box center [117, 124] width 93 height 15
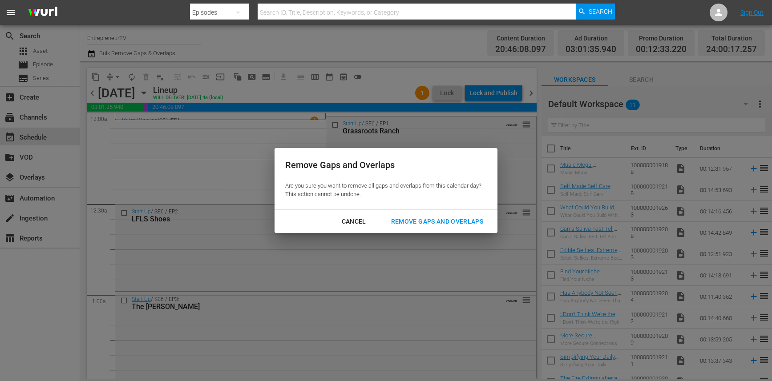
click at [474, 227] on div "Remove Gaps and Overlaps" at bounding box center [437, 221] width 106 height 11
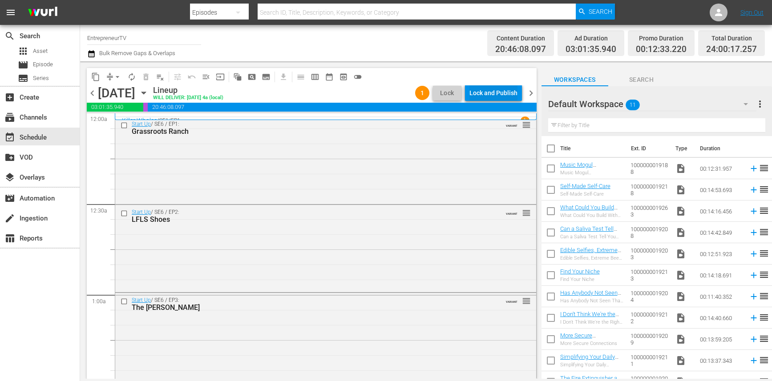
click at [509, 92] on div "Lock and Publish" at bounding box center [493, 93] width 48 height 16
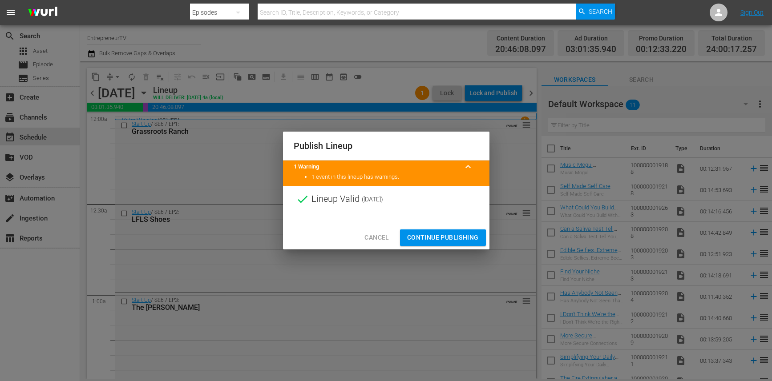
click at [426, 237] on span "Continue Publishing" at bounding box center [443, 237] width 72 height 11
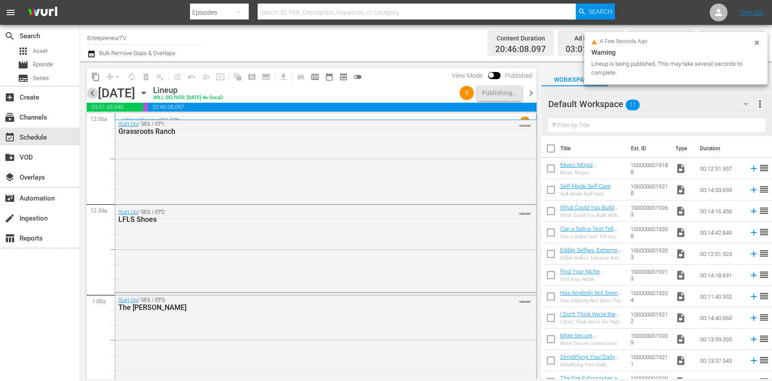
click at [87, 90] on span "chevron_left" at bounding box center [92, 93] width 11 height 11
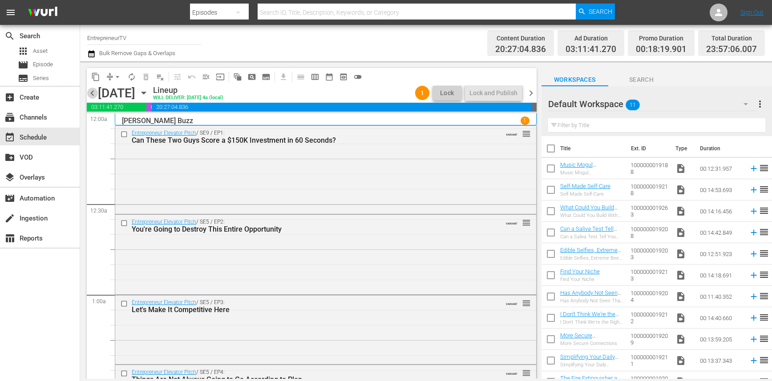
click at [93, 92] on span "chevron_left" at bounding box center [92, 93] width 11 height 11
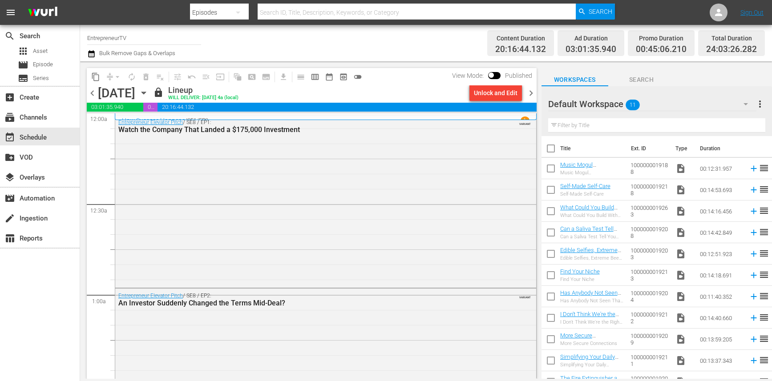
click at [527, 93] on span "chevron_right" at bounding box center [530, 93] width 11 height 11
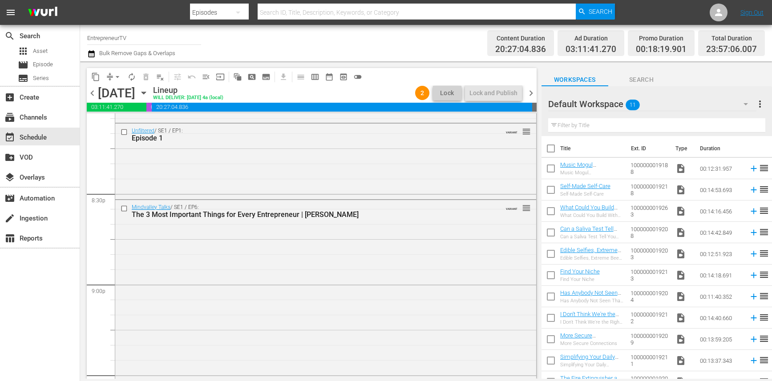
scroll to position [4094, 0]
click at [528, 92] on span "chevron_right" at bounding box center [530, 93] width 11 height 11
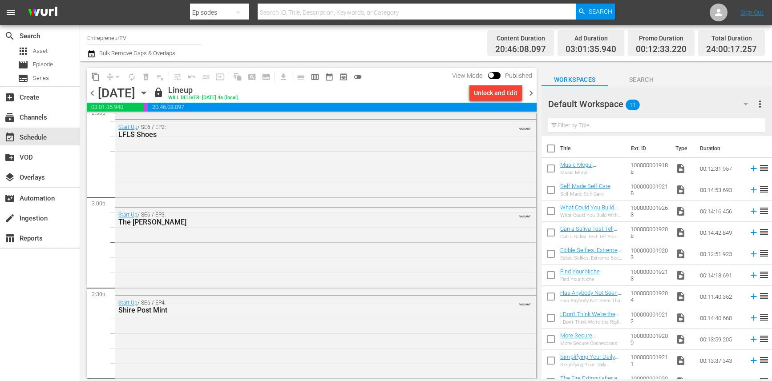
scroll to position [4095, 0]
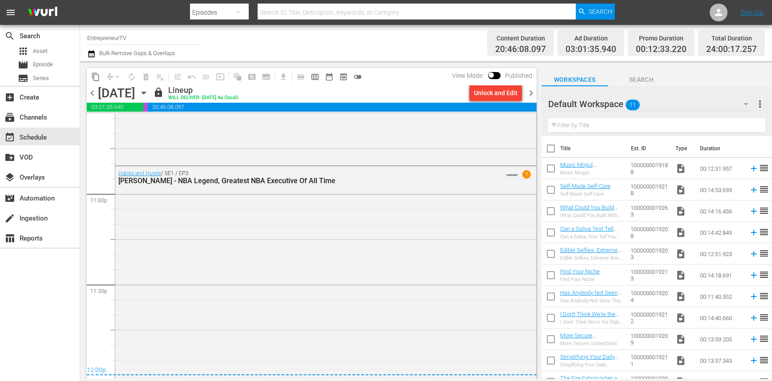
click at [528, 95] on span "chevron_right" at bounding box center [530, 93] width 11 height 11
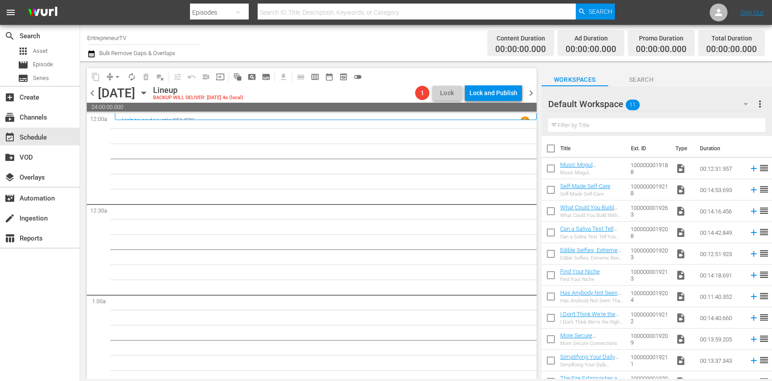
click at [135, 97] on div "Thursday, October 9th" at bounding box center [116, 93] width 37 height 15
click at [149, 92] on icon "button" at bounding box center [144, 93] width 10 height 10
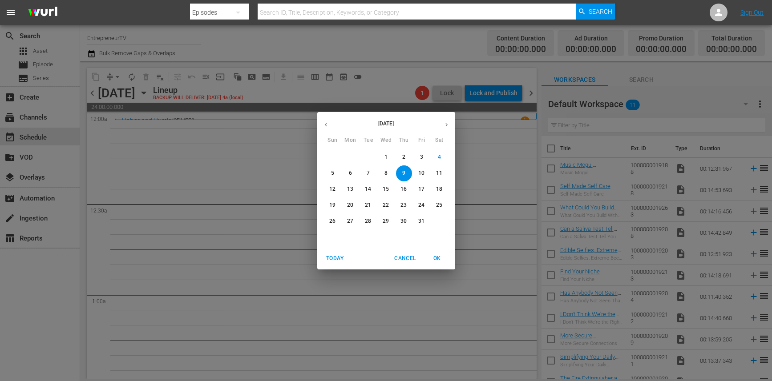
click at [325, 125] on icon "button" at bounding box center [326, 124] width 7 height 7
click at [350, 176] on p "8" at bounding box center [350, 174] width 3 height 8
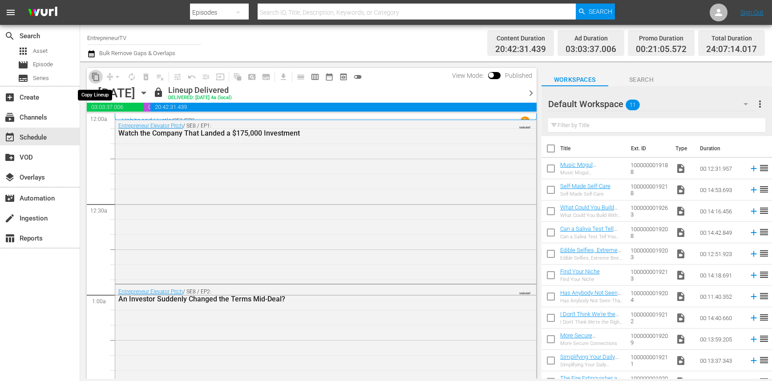
click at [95, 74] on span "content_copy" at bounding box center [95, 77] width 9 height 9
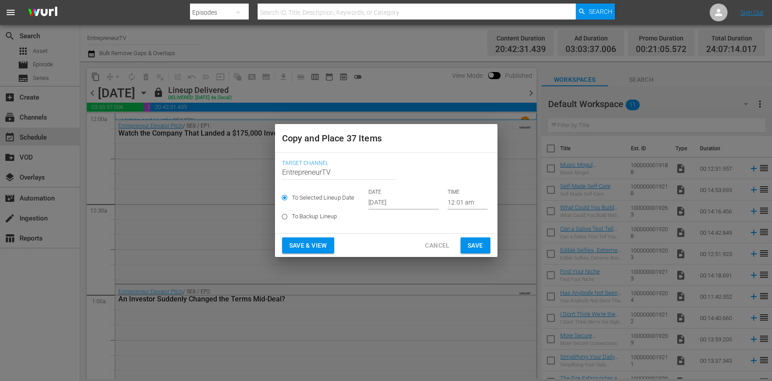
click at [392, 206] on input "[DATE]" at bounding box center [403, 202] width 70 height 13
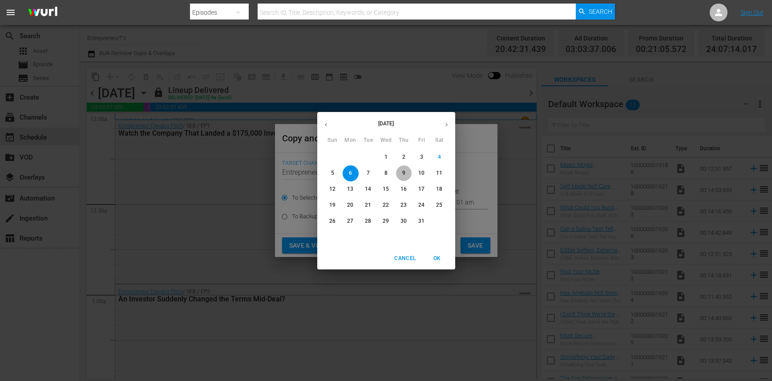
click at [400, 174] on span "9" at bounding box center [404, 174] width 16 height 8
type input "Oct 9th 2025"
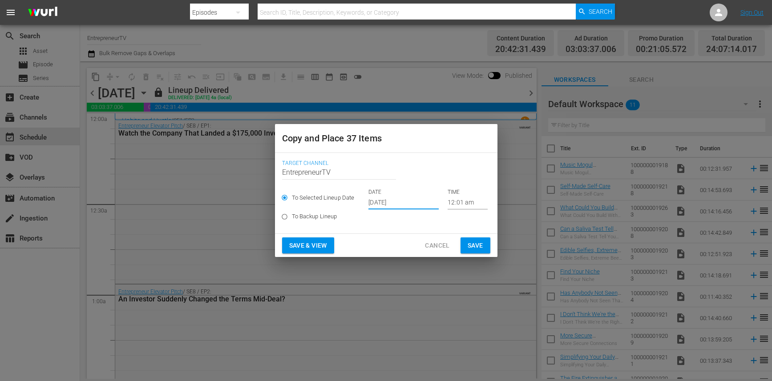
click at [475, 245] on span "Save" at bounding box center [476, 245] width 16 height 11
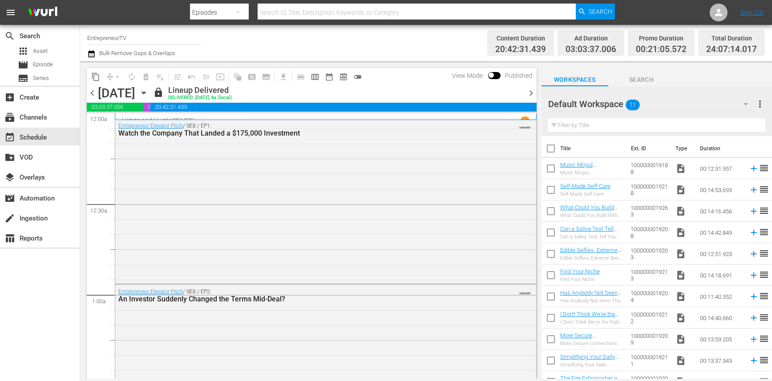
click at [145, 93] on icon "button" at bounding box center [143, 93] width 4 height 2
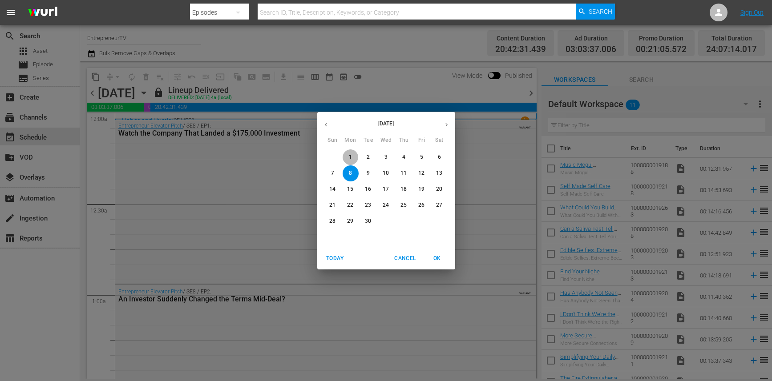
click at [347, 160] on span "1" at bounding box center [351, 157] width 16 height 8
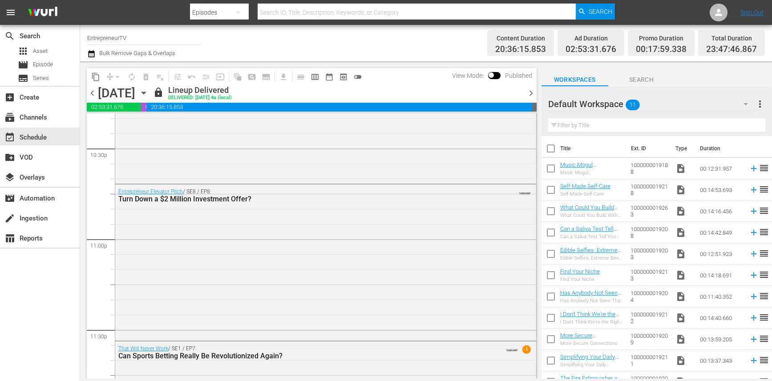
scroll to position [4114, 0]
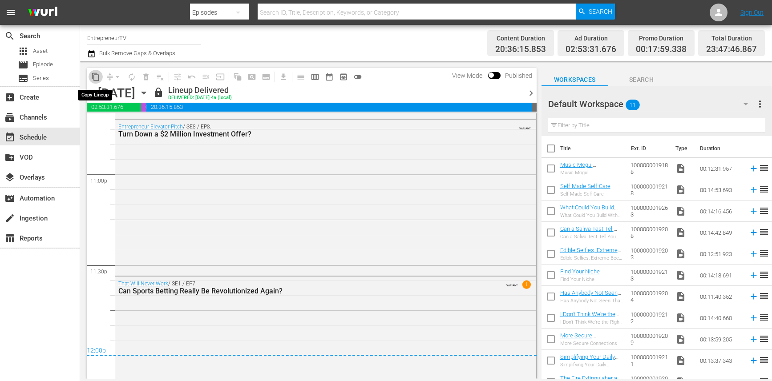
click at [94, 75] on span "content_copy" at bounding box center [95, 77] width 9 height 9
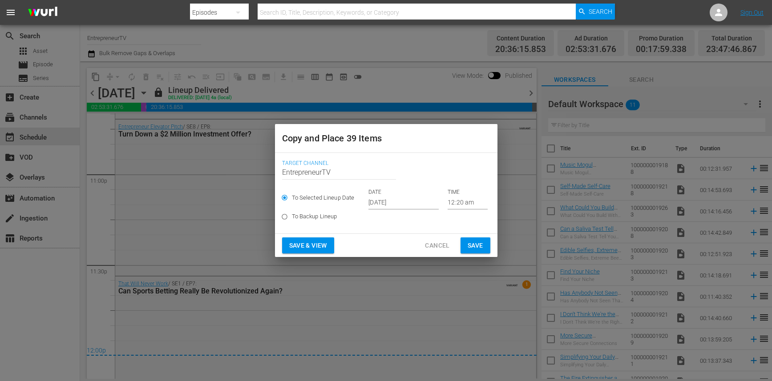
click at [388, 210] on label "To Backup Lineup" at bounding box center [380, 217] width 206 height 15
click at [292, 211] on input "To Backup Lineup" at bounding box center [284, 218] width 15 height 15
radio input "true"
click at [322, 202] on span "To Selected Lineup Date" at bounding box center [323, 198] width 63 height 9
click at [292, 202] on input "To Selected Lineup Date" at bounding box center [284, 199] width 15 height 15
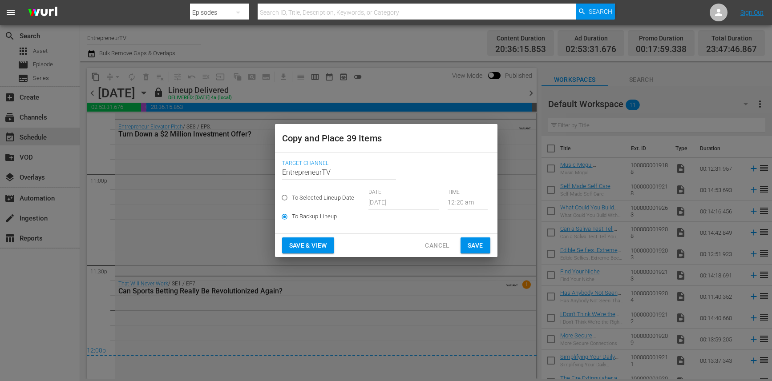
radio input "true"
click at [401, 201] on input "[DATE]" at bounding box center [403, 202] width 70 height 13
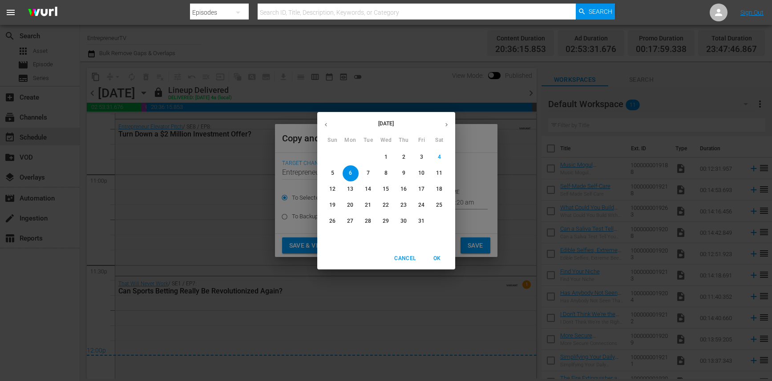
click at [424, 172] on p "10" at bounding box center [421, 174] width 6 height 8
type input "Oct 10th 2025"
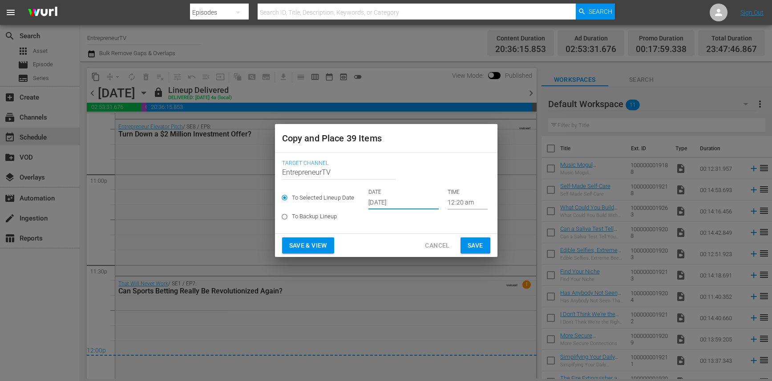
click at [480, 244] on span "Save" at bounding box center [476, 245] width 16 height 11
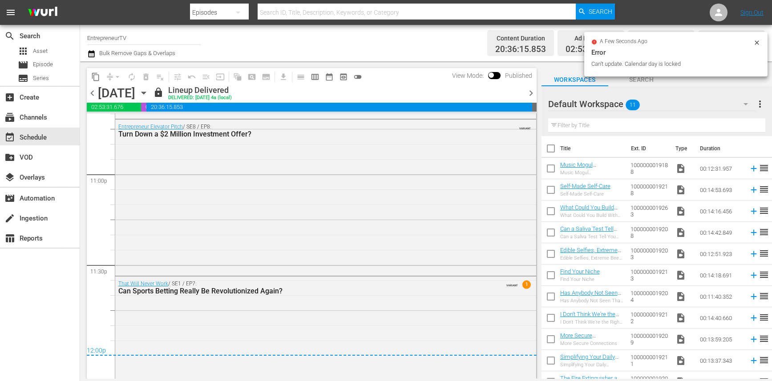
click at [149, 93] on icon "button" at bounding box center [144, 93] width 10 height 10
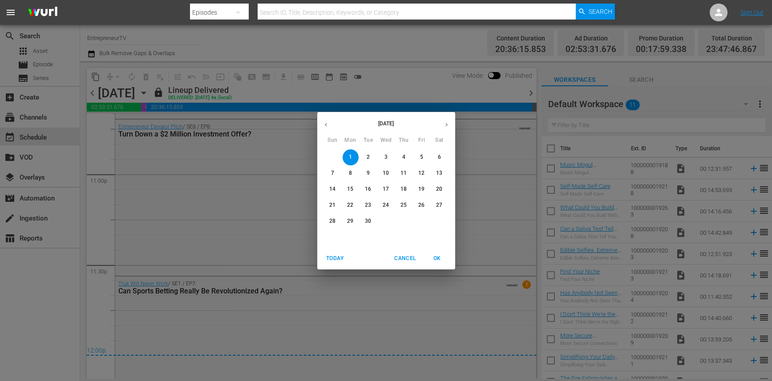
click at [441, 127] on button "button" at bounding box center [446, 124] width 17 height 17
click at [400, 176] on span "9" at bounding box center [404, 174] width 16 height 8
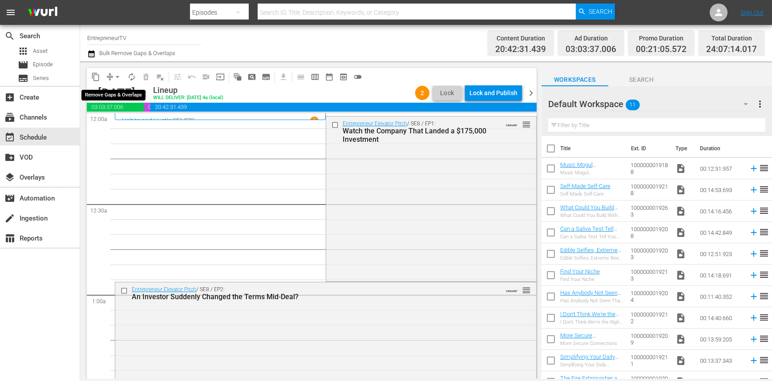
click at [113, 73] on span "arrow_drop_down" at bounding box center [117, 77] width 9 height 9
click at [138, 121] on li "Align to End of Previous Day" at bounding box center [117, 124] width 93 height 15
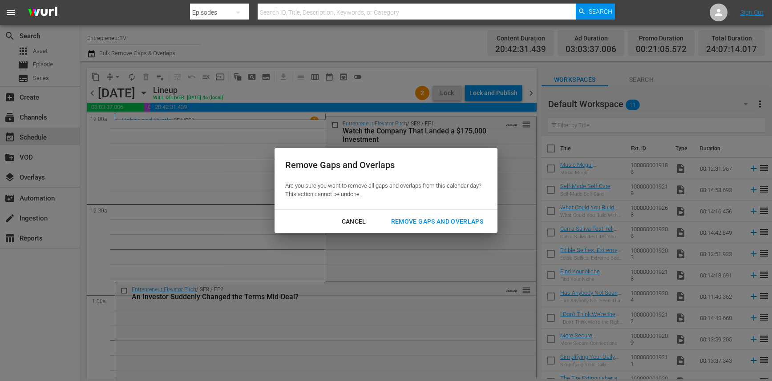
click at [432, 221] on div "Remove Gaps and Overlaps" at bounding box center [437, 221] width 106 height 11
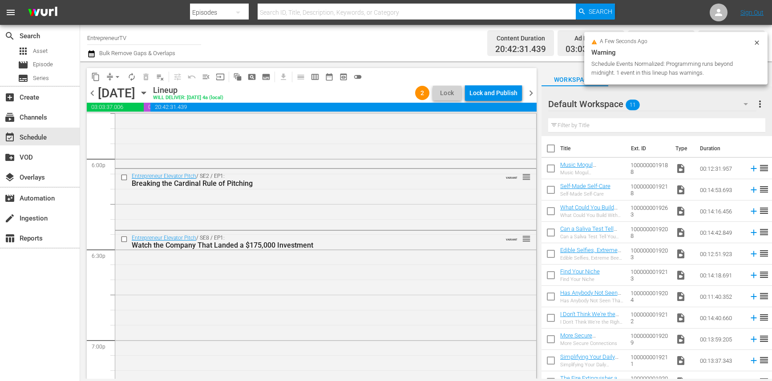
scroll to position [4116, 0]
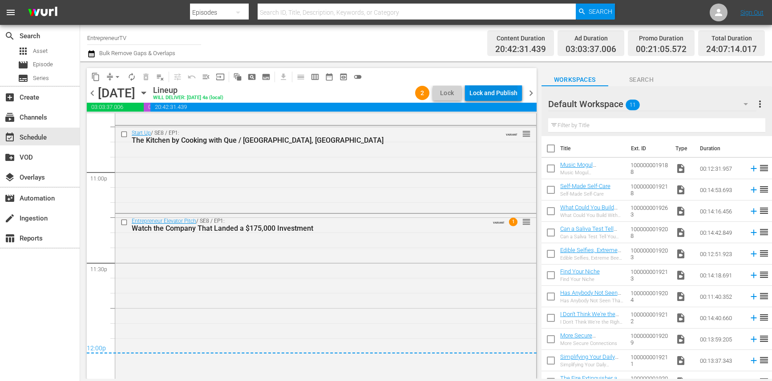
click at [501, 96] on div "Lock and Publish" at bounding box center [493, 93] width 48 height 16
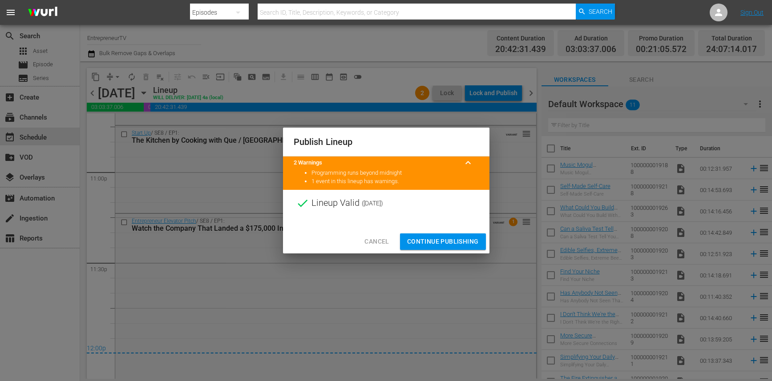
click at [437, 238] on span "Continue Publishing" at bounding box center [443, 241] width 72 height 11
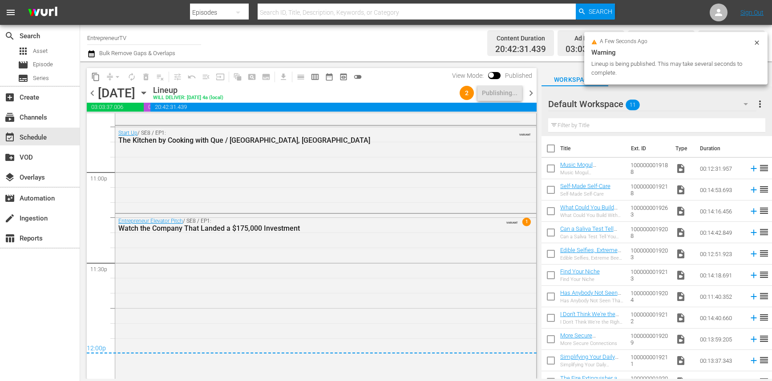
click at [531, 93] on span "chevron_right" at bounding box center [530, 93] width 11 height 11
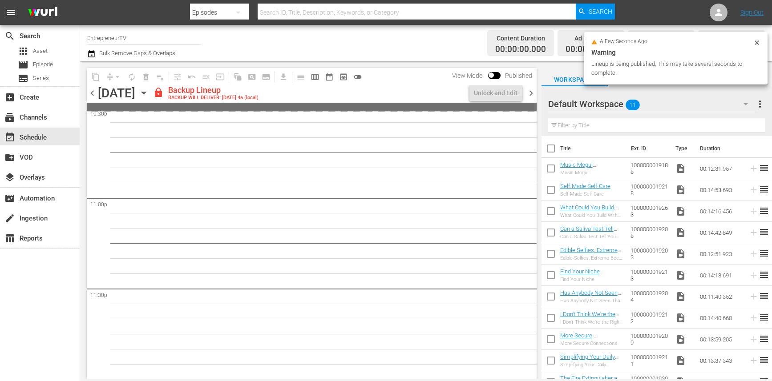
scroll to position [4090, 0]
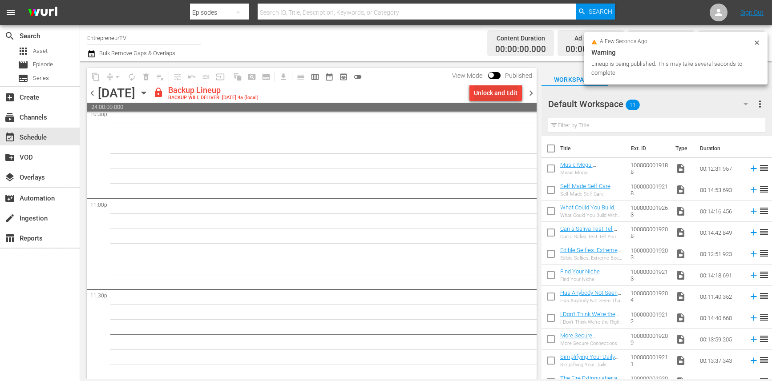
click at [508, 91] on div "Unlock and Edit" at bounding box center [496, 93] width 44 height 16
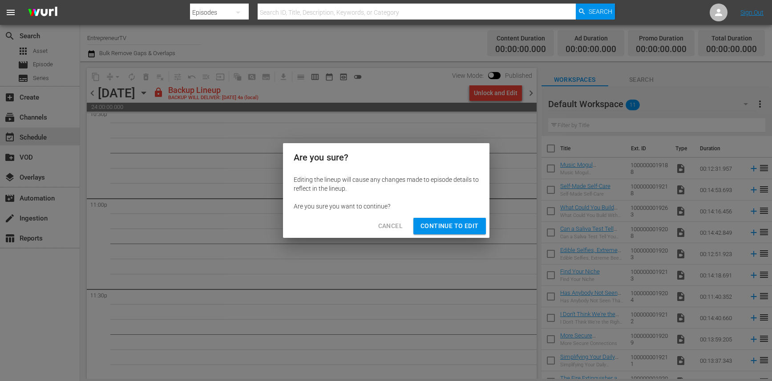
click at [454, 227] on span "Continue to Edit" at bounding box center [449, 226] width 58 height 11
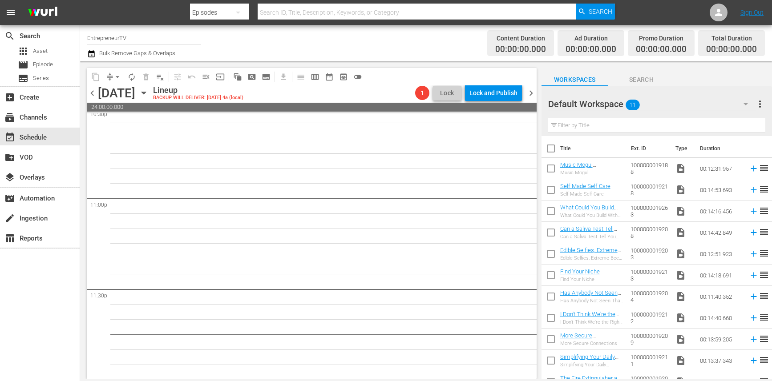
click at [149, 96] on icon "button" at bounding box center [144, 93] width 10 height 10
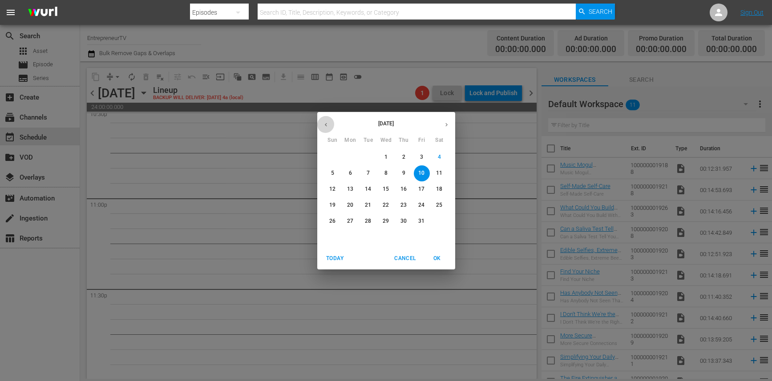
click at [327, 126] on icon "button" at bounding box center [326, 124] width 7 height 7
click at [351, 207] on p "22" at bounding box center [350, 206] width 6 height 8
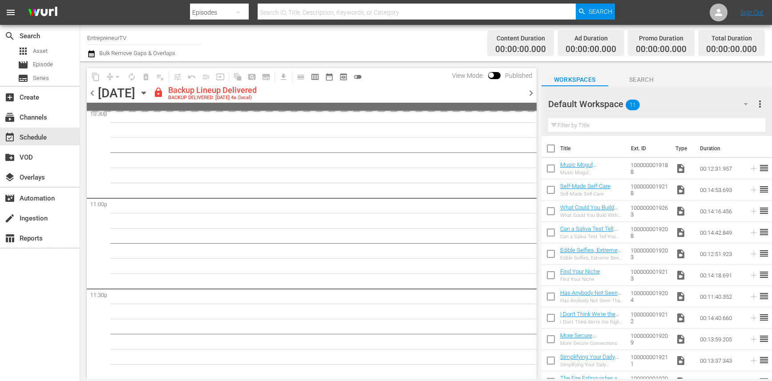
scroll to position [4090, 0]
click at [149, 92] on icon "button" at bounding box center [144, 93] width 10 height 10
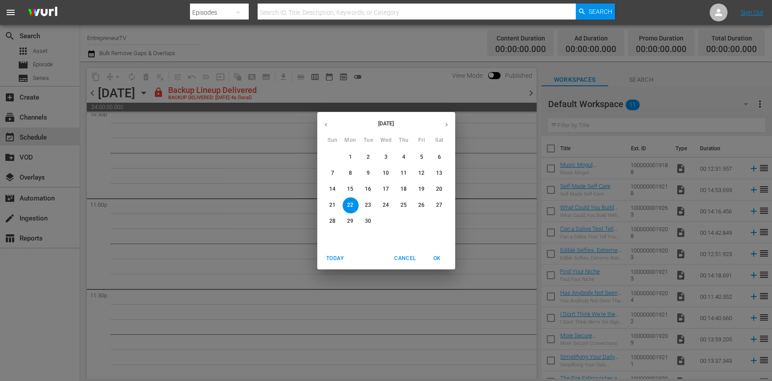
click at [352, 189] on p "15" at bounding box center [350, 190] width 6 height 8
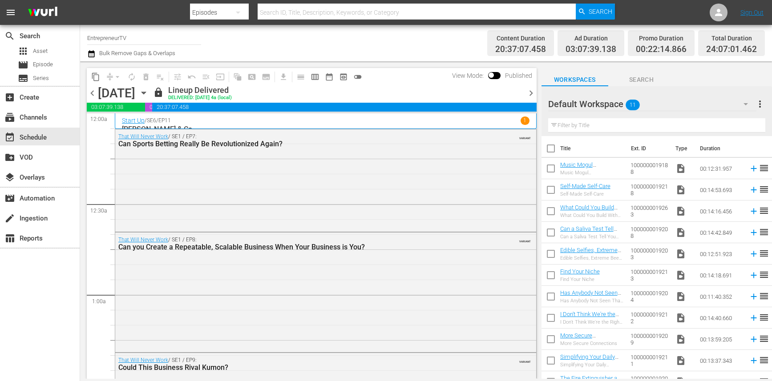
click at [149, 96] on icon "button" at bounding box center [144, 93] width 10 height 10
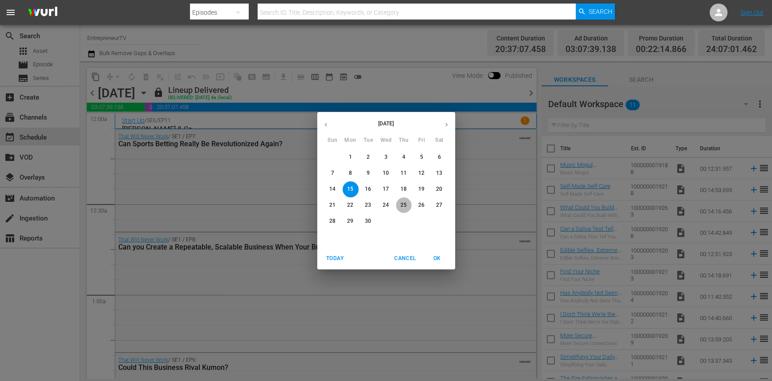
click at [411, 202] on span "25" at bounding box center [404, 206] width 16 height 8
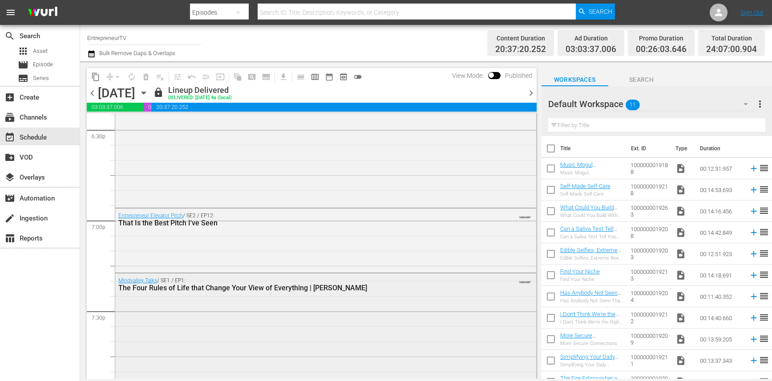
scroll to position [3549, 0]
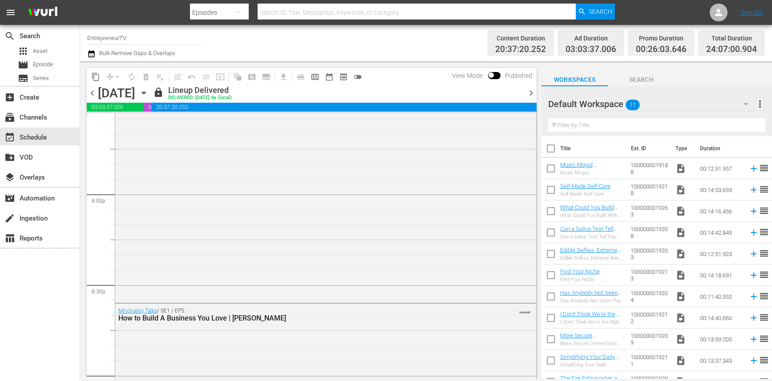
click at [149, 94] on icon "button" at bounding box center [144, 93] width 10 height 10
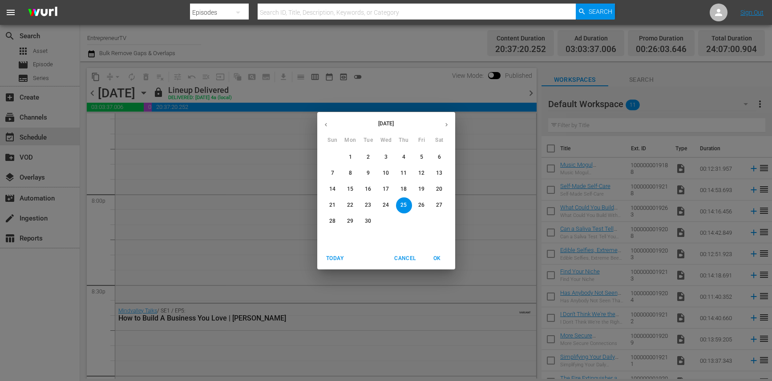
click at [368, 153] on p "2" at bounding box center [368, 157] width 3 height 8
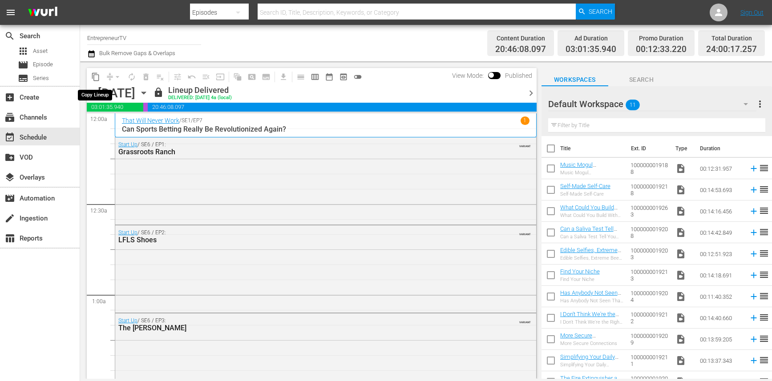
click at [97, 77] on span "content_copy" at bounding box center [95, 77] width 9 height 9
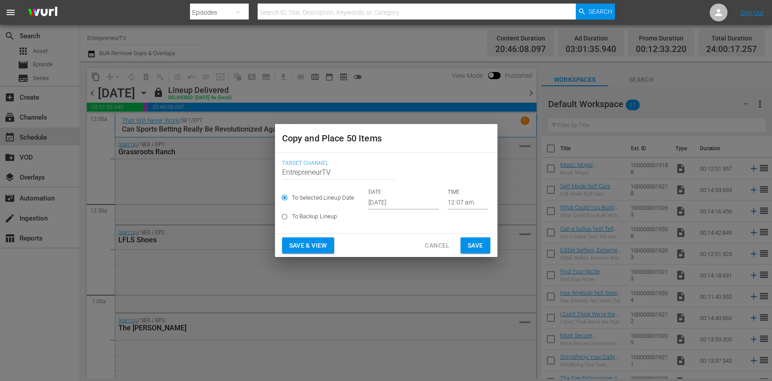
click at [390, 202] on input "[DATE]" at bounding box center [403, 202] width 70 height 13
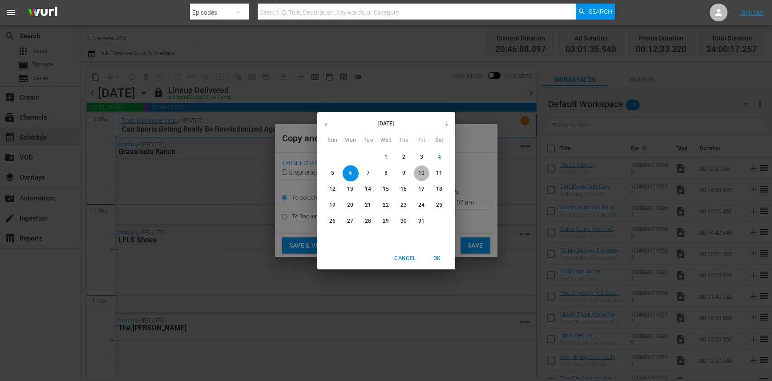
click at [424, 171] on p "10" at bounding box center [421, 174] width 6 height 8
type input "Oct 10th 2025"
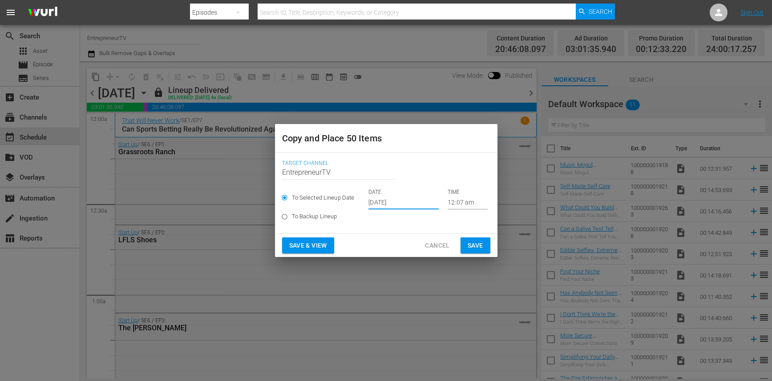
click at [471, 241] on span "Save" at bounding box center [476, 245] width 16 height 11
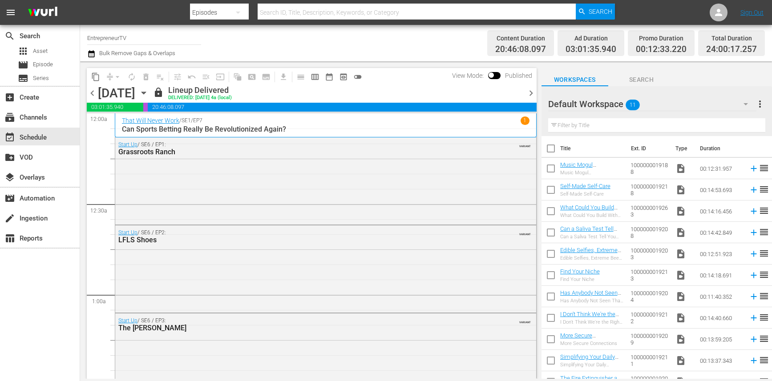
click at [149, 94] on icon "button" at bounding box center [144, 93] width 10 height 10
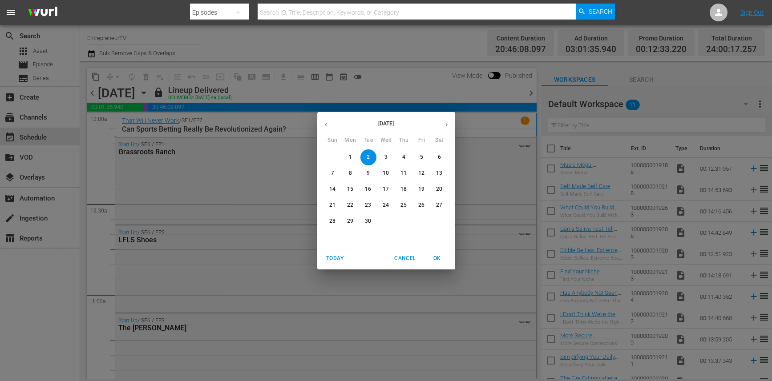
click at [440, 128] on button "button" at bounding box center [446, 124] width 17 height 17
click at [419, 175] on p "10" at bounding box center [421, 174] width 6 height 8
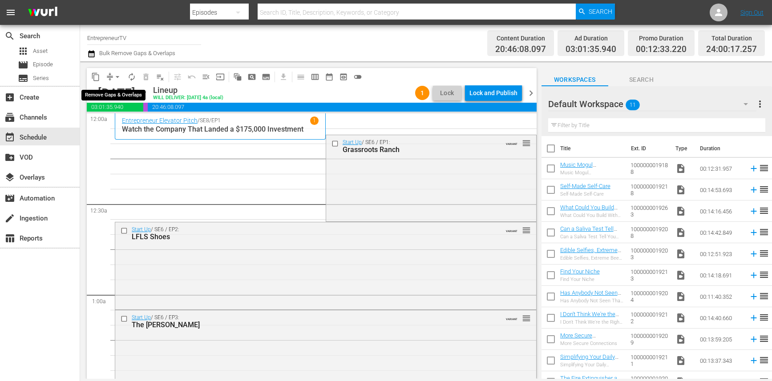
click at [116, 75] on span "arrow_drop_down" at bounding box center [117, 77] width 9 height 9
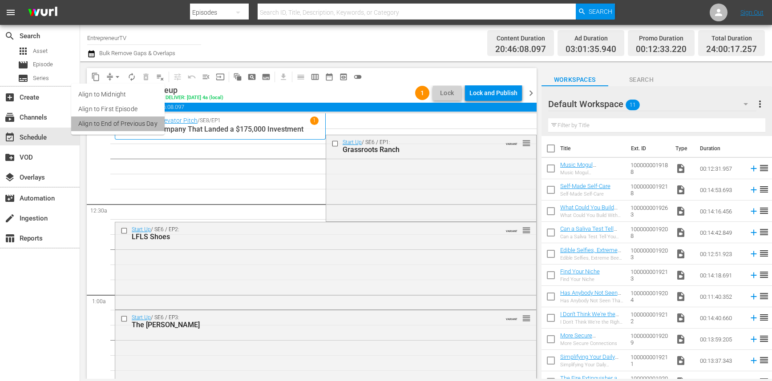
click at [119, 120] on li "Align to End of Previous Day" at bounding box center [117, 124] width 93 height 15
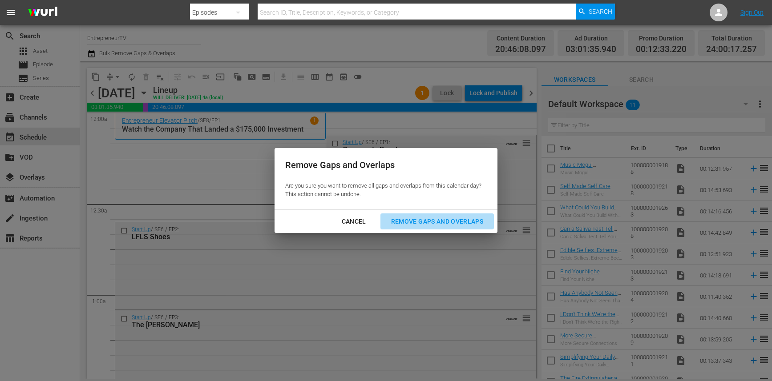
click at [414, 226] on div "Remove Gaps and Overlaps" at bounding box center [437, 221] width 106 height 11
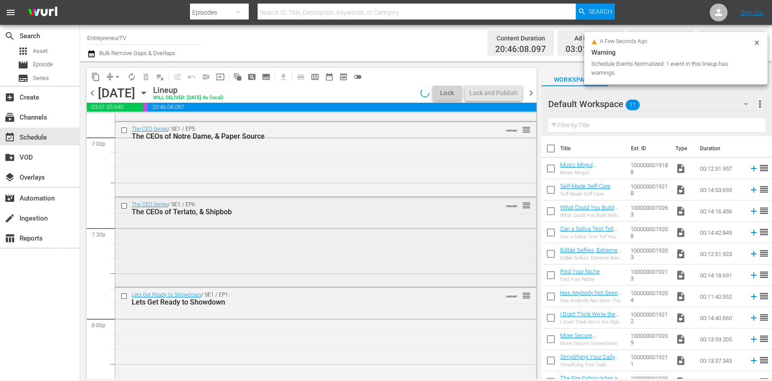
scroll to position [4117, 0]
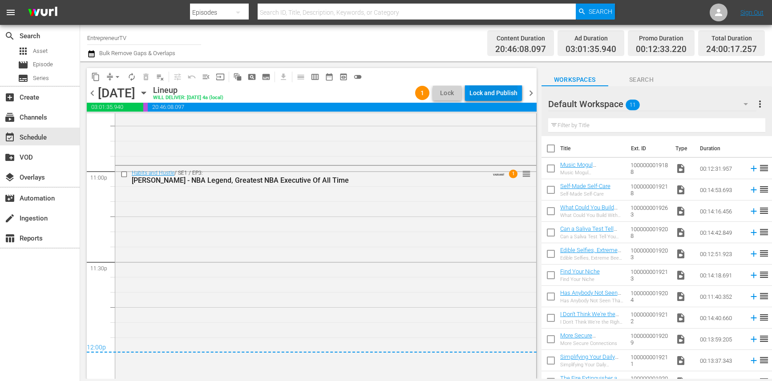
click at [495, 95] on div "Lock and Publish" at bounding box center [493, 93] width 48 height 16
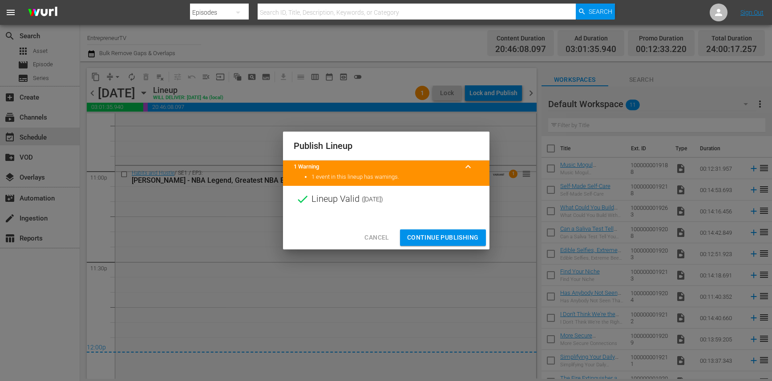
click at [431, 238] on span "Continue Publishing" at bounding box center [443, 237] width 72 height 11
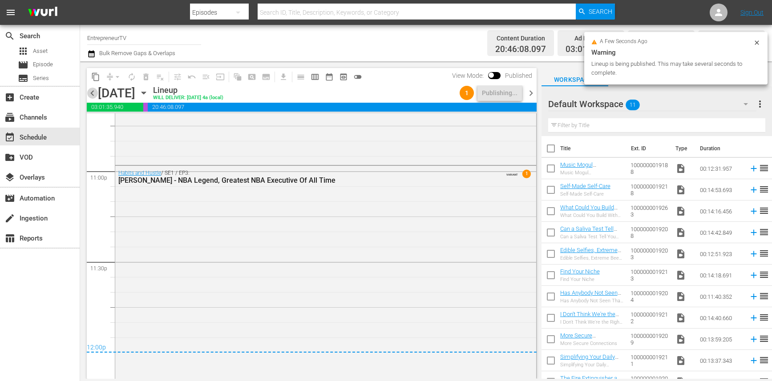
click at [91, 93] on span "chevron_left" at bounding box center [92, 93] width 11 height 11
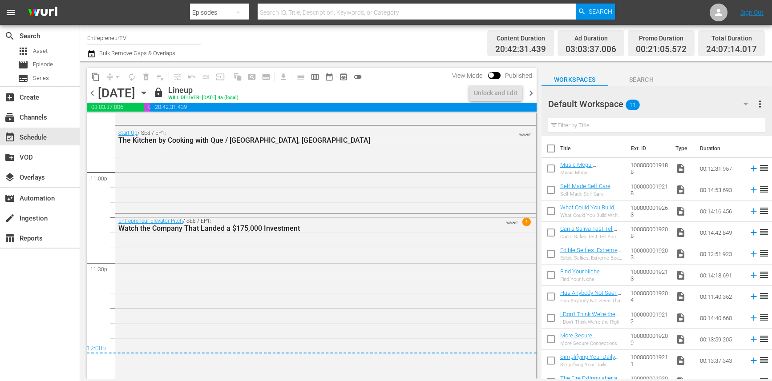
click at [91, 93] on span "chevron_left" at bounding box center [92, 93] width 11 height 11
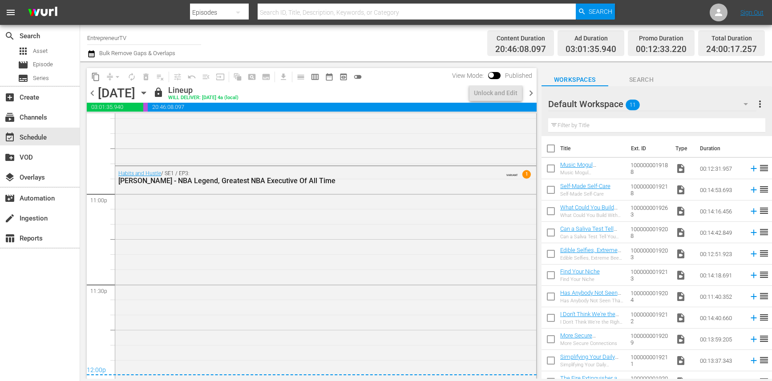
click at [91, 93] on span "chevron_left" at bounding box center [92, 93] width 11 height 11
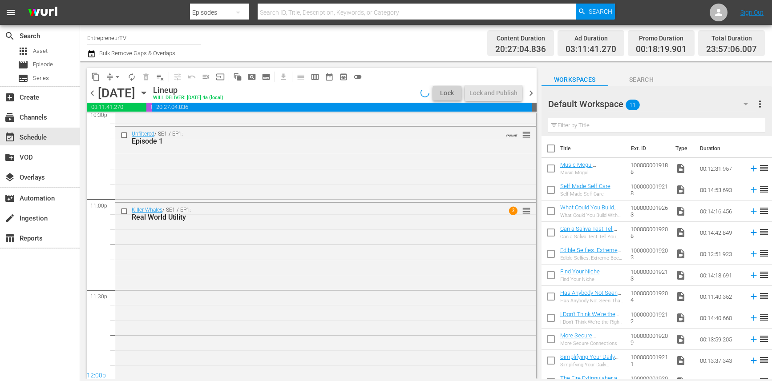
scroll to position [4094, 0]
